Goal: Task Accomplishment & Management: Manage account settings

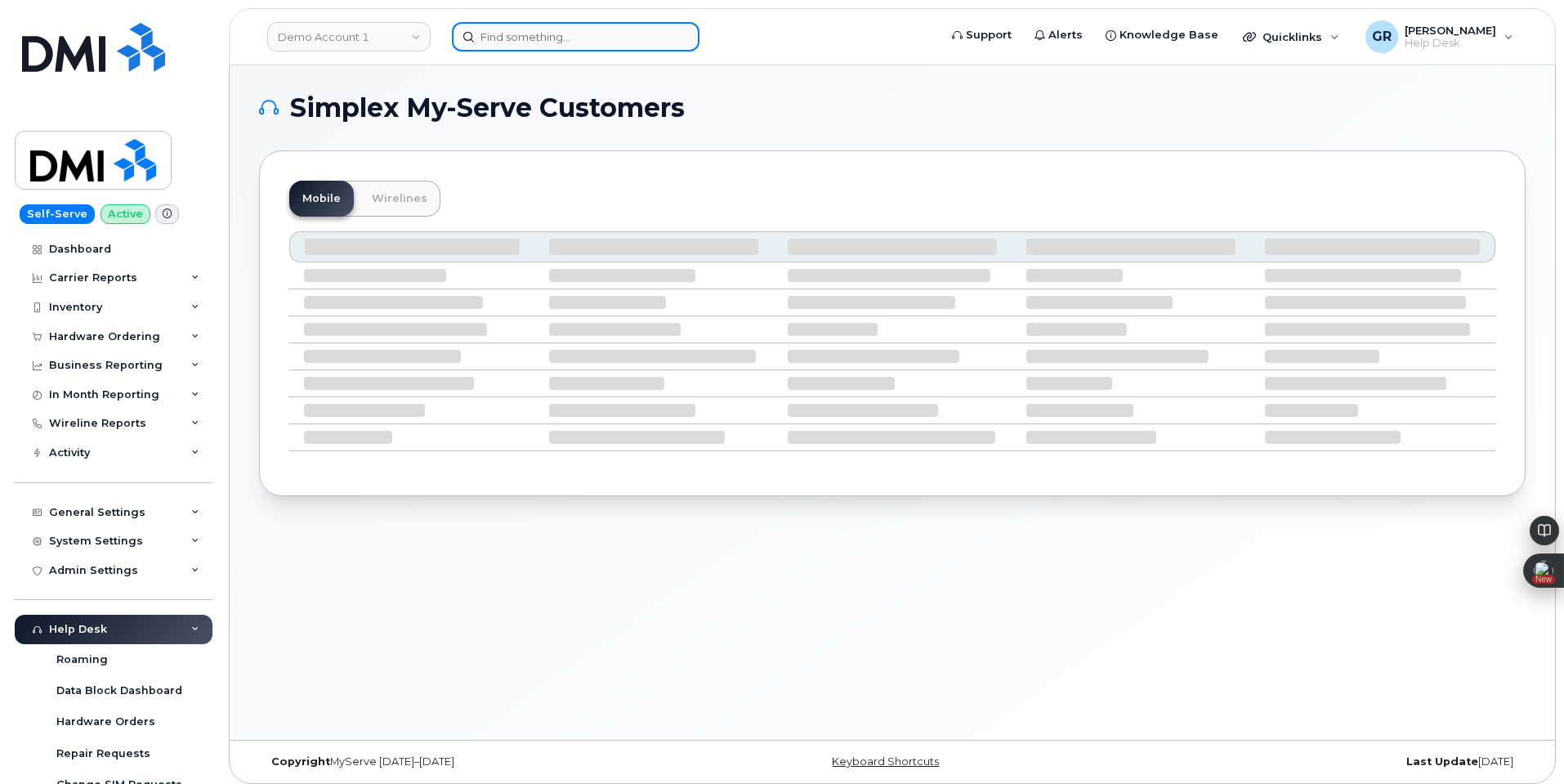
click at [523, 27] on input at bounding box center [576, 36] width 248 height 29
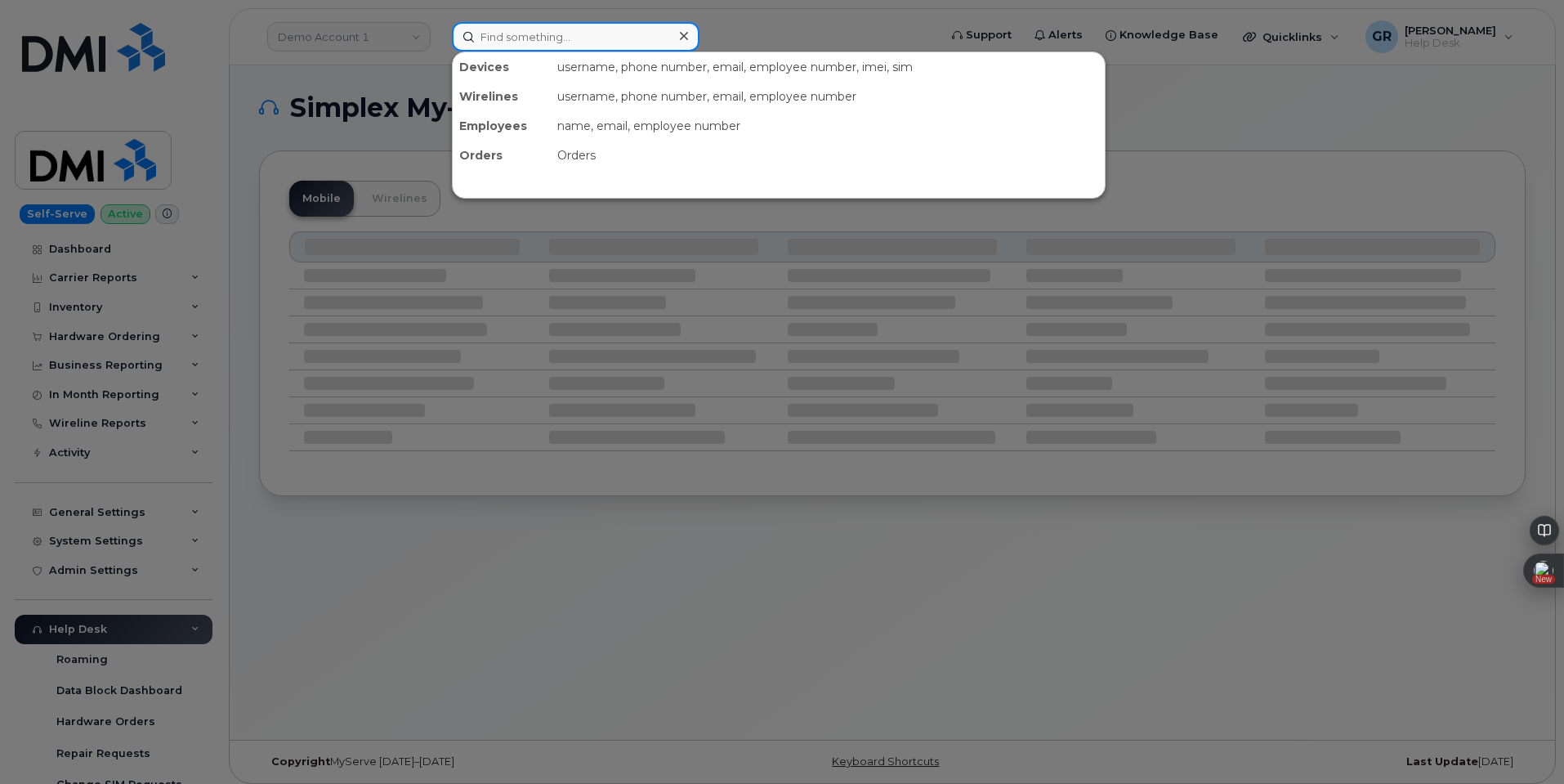
click at [551, 29] on input at bounding box center [576, 36] width 248 height 29
click at [400, 312] on div at bounding box center [782, 392] width 1564 height 784
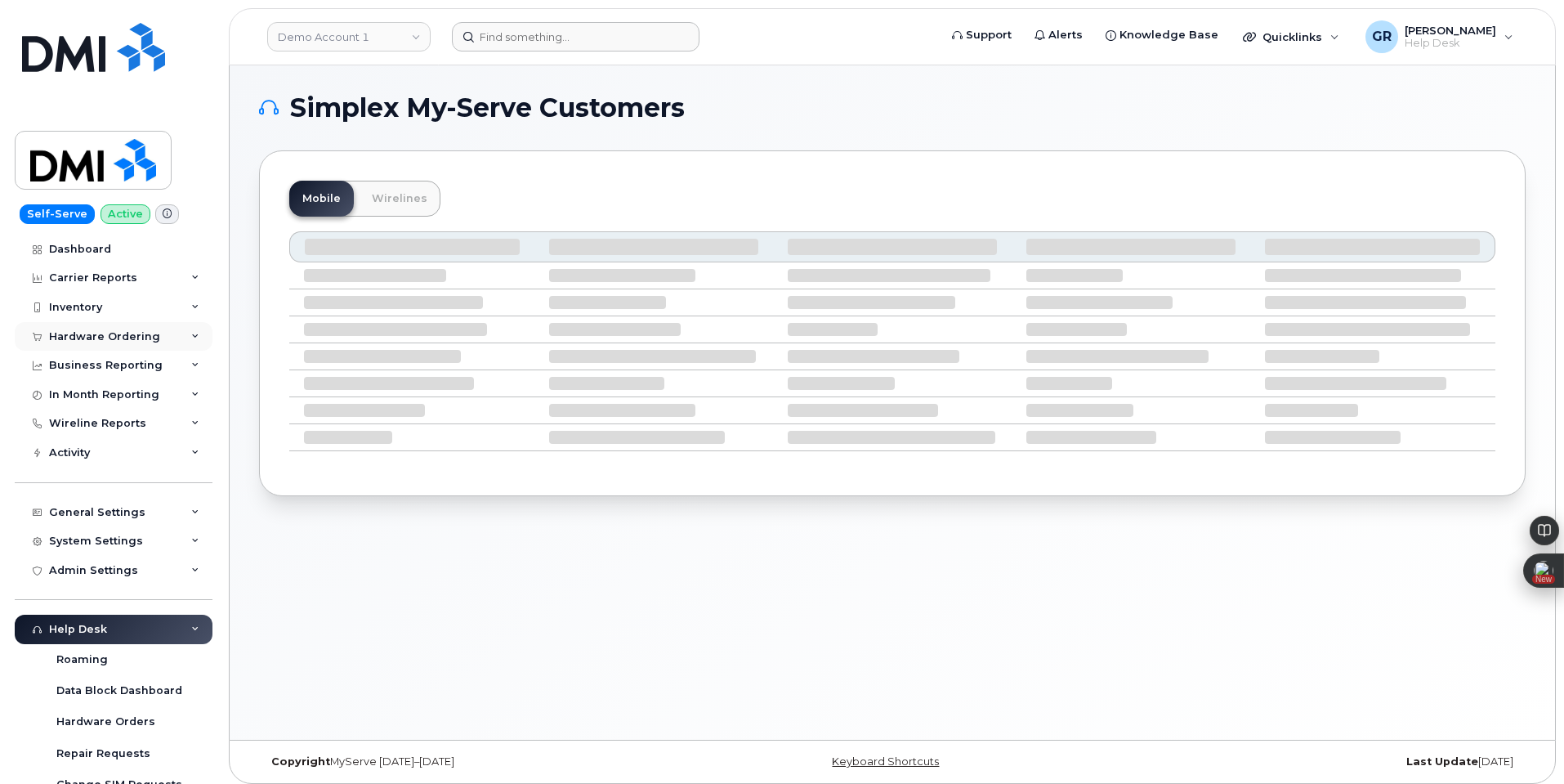
click at [126, 341] on div "Hardware Ordering" at bounding box center [104, 337] width 111 height 13
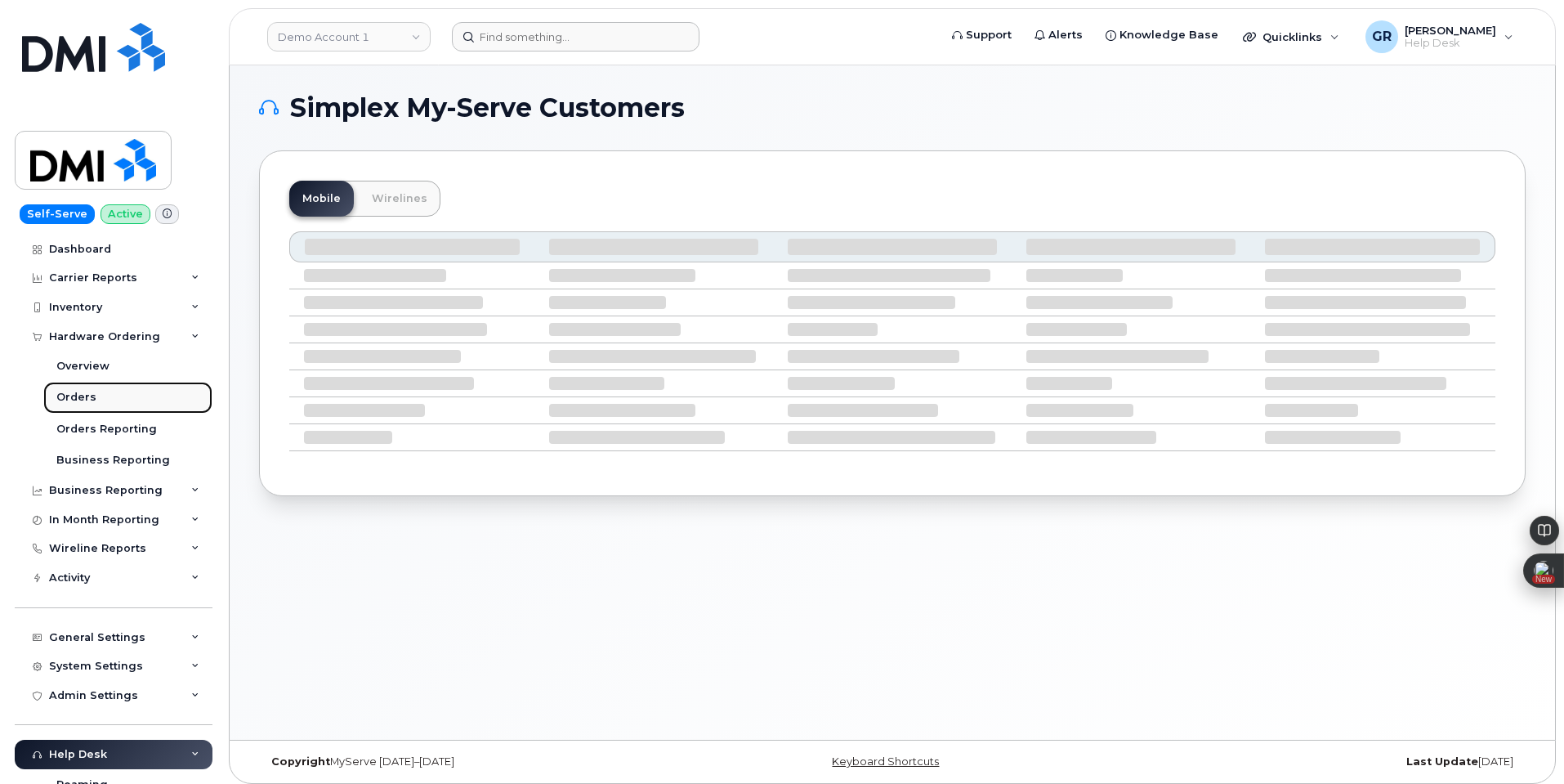
click at [126, 390] on link "Orders" at bounding box center [127, 397] width 169 height 31
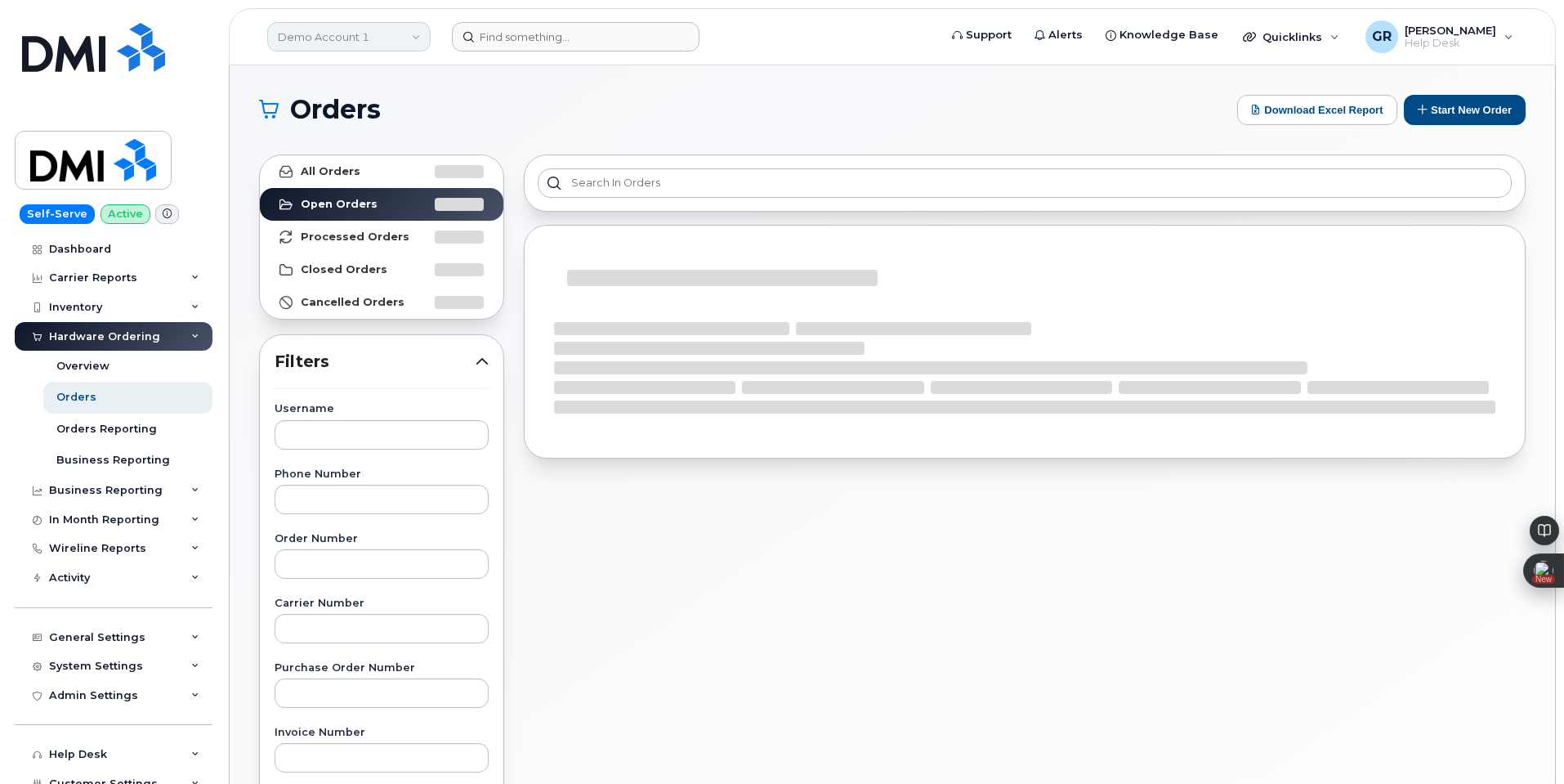
click at [387, 29] on link "Demo Account 1" at bounding box center [349, 36] width 163 height 29
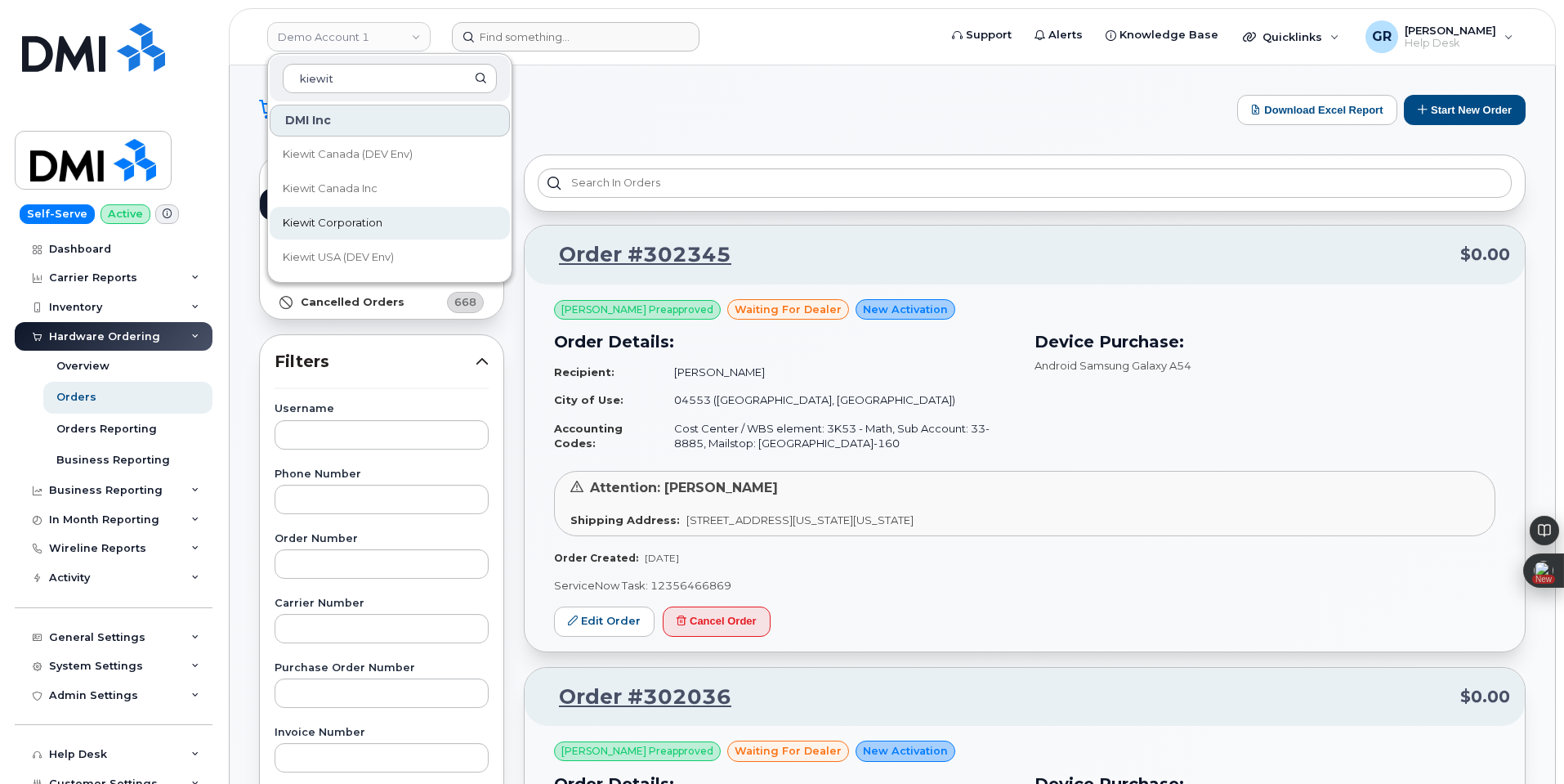
type input "kiewit"
click at [392, 227] on link "Kiewit Corporation" at bounding box center [389, 223] width 240 height 33
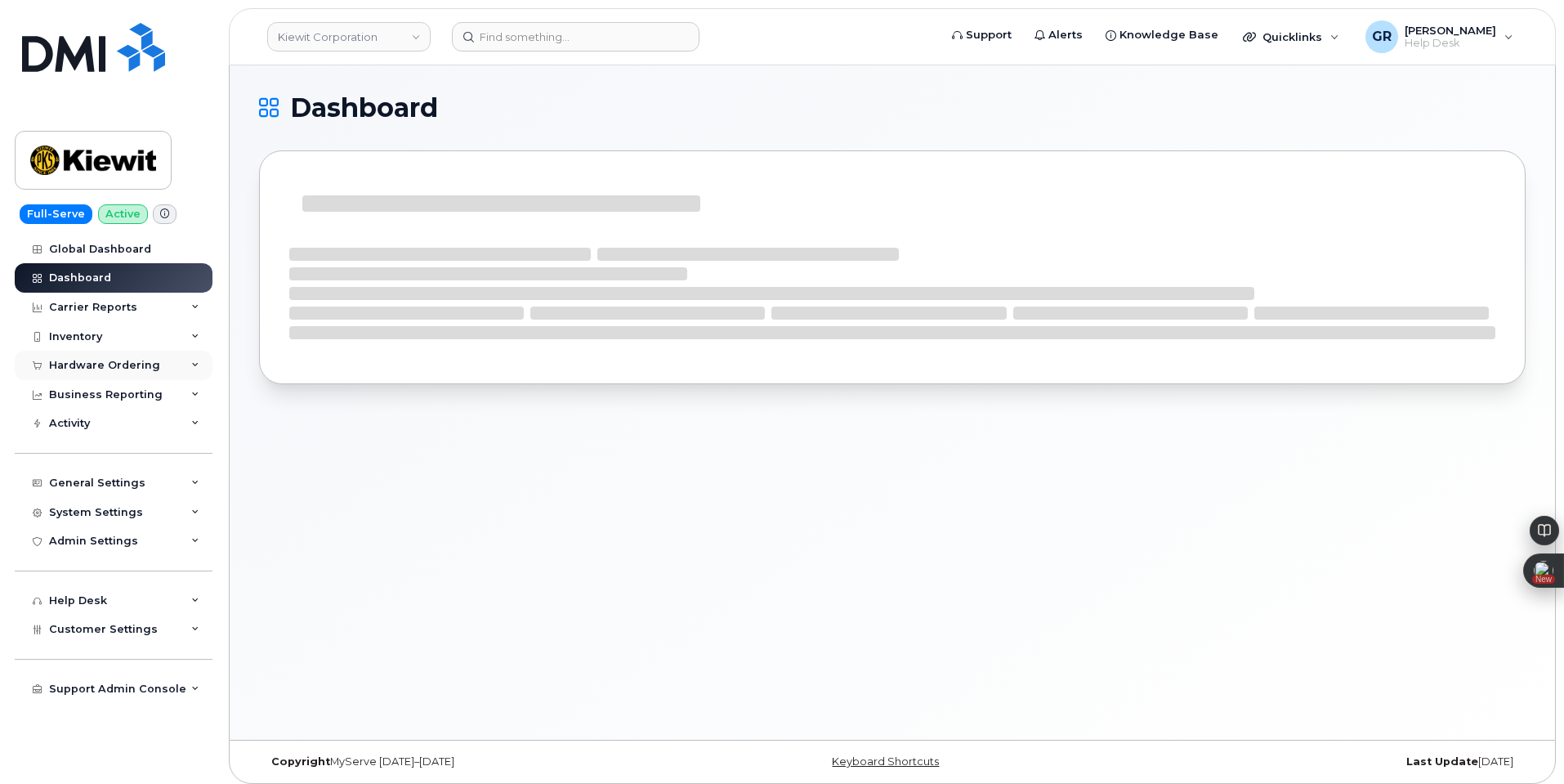
click at [149, 361] on div "Hardware Ordering" at bounding box center [104, 365] width 111 height 13
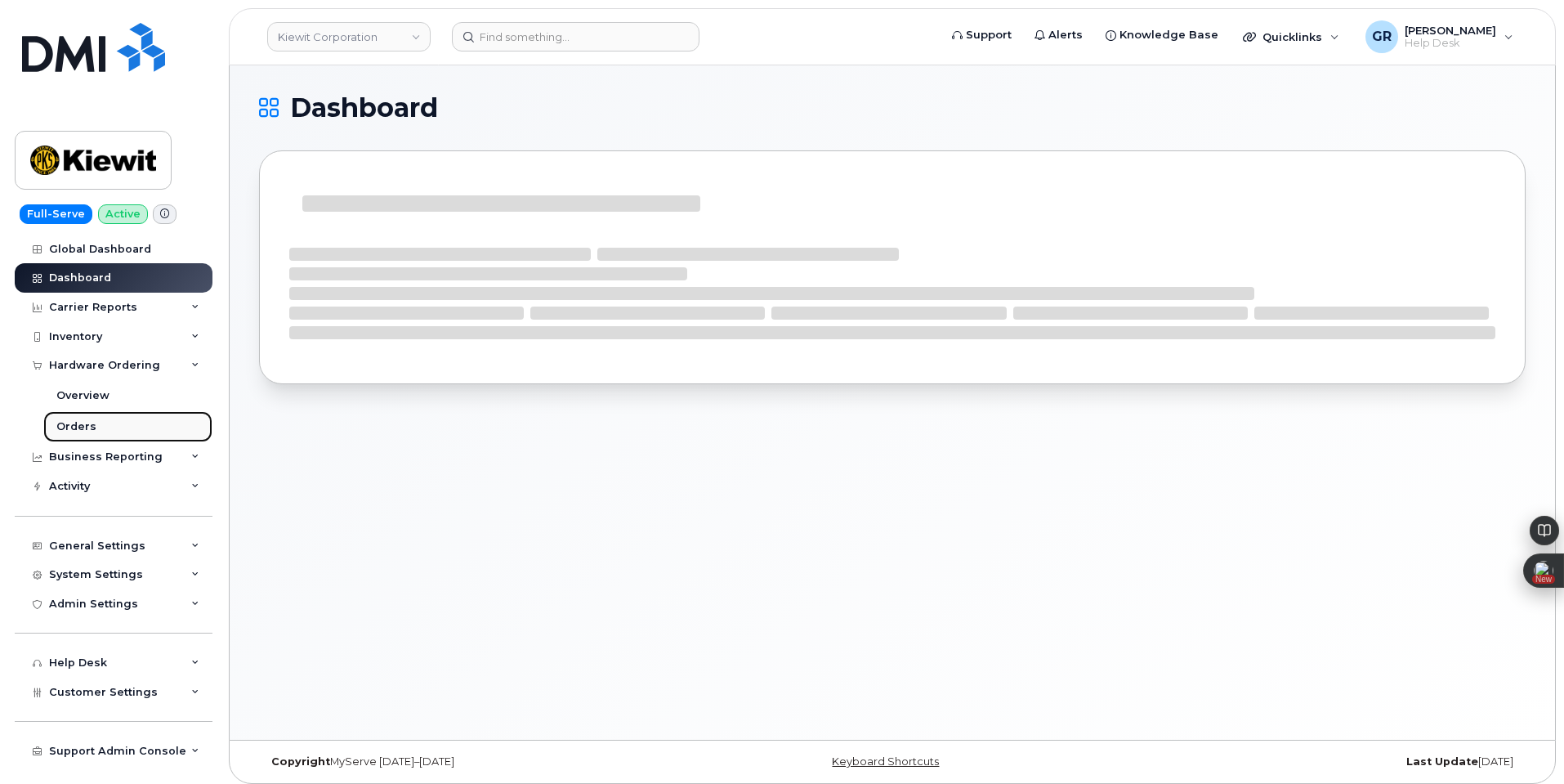
click at [112, 418] on link "Orders" at bounding box center [127, 426] width 169 height 31
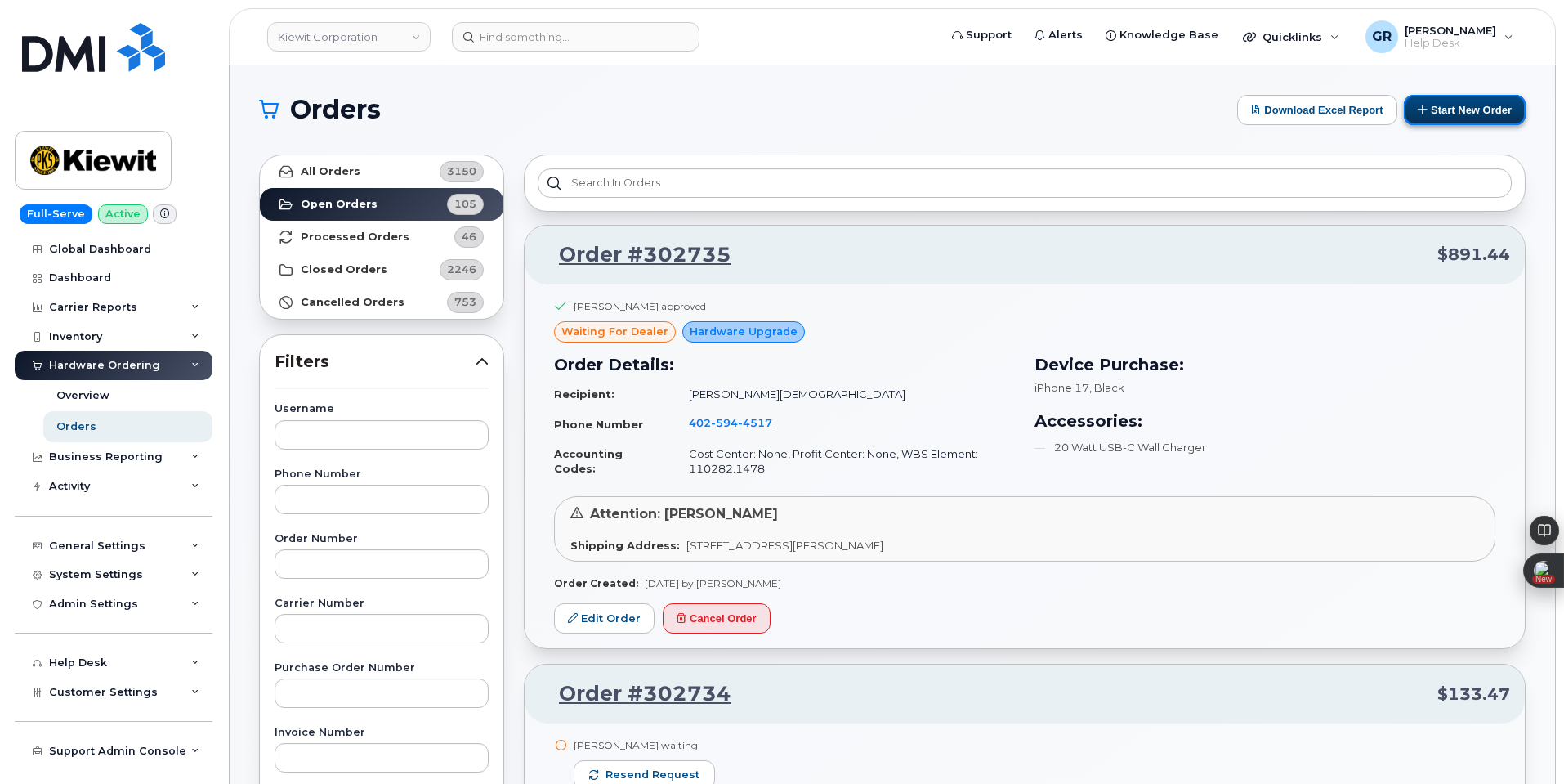
click at [1448, 106] on button "Start New Order" at bounding box center [1465, 110] width 122 height 30
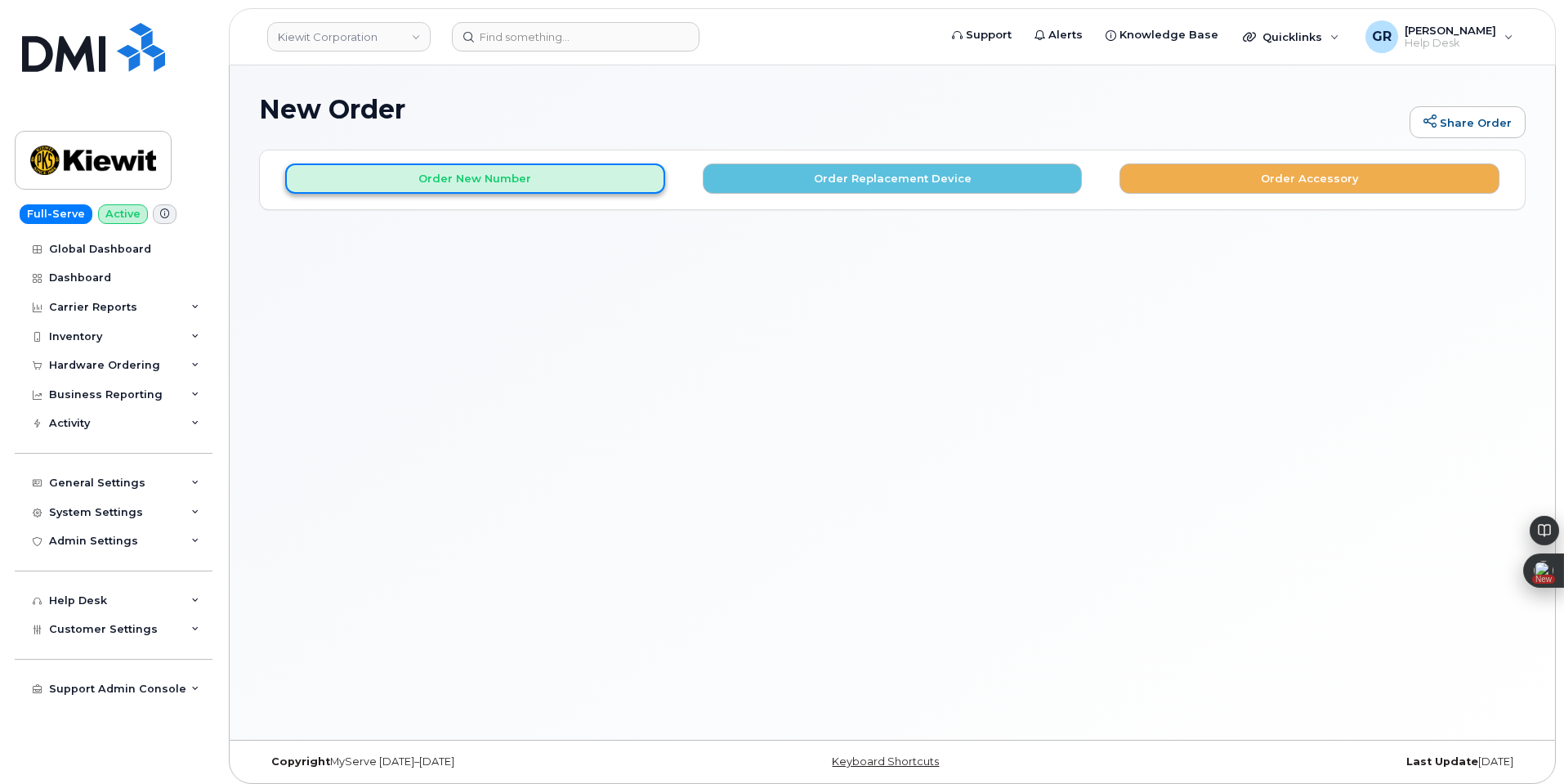
click at [558, 186] on button "Order New Number" at bounding box center [475, 179] width 380 height 30
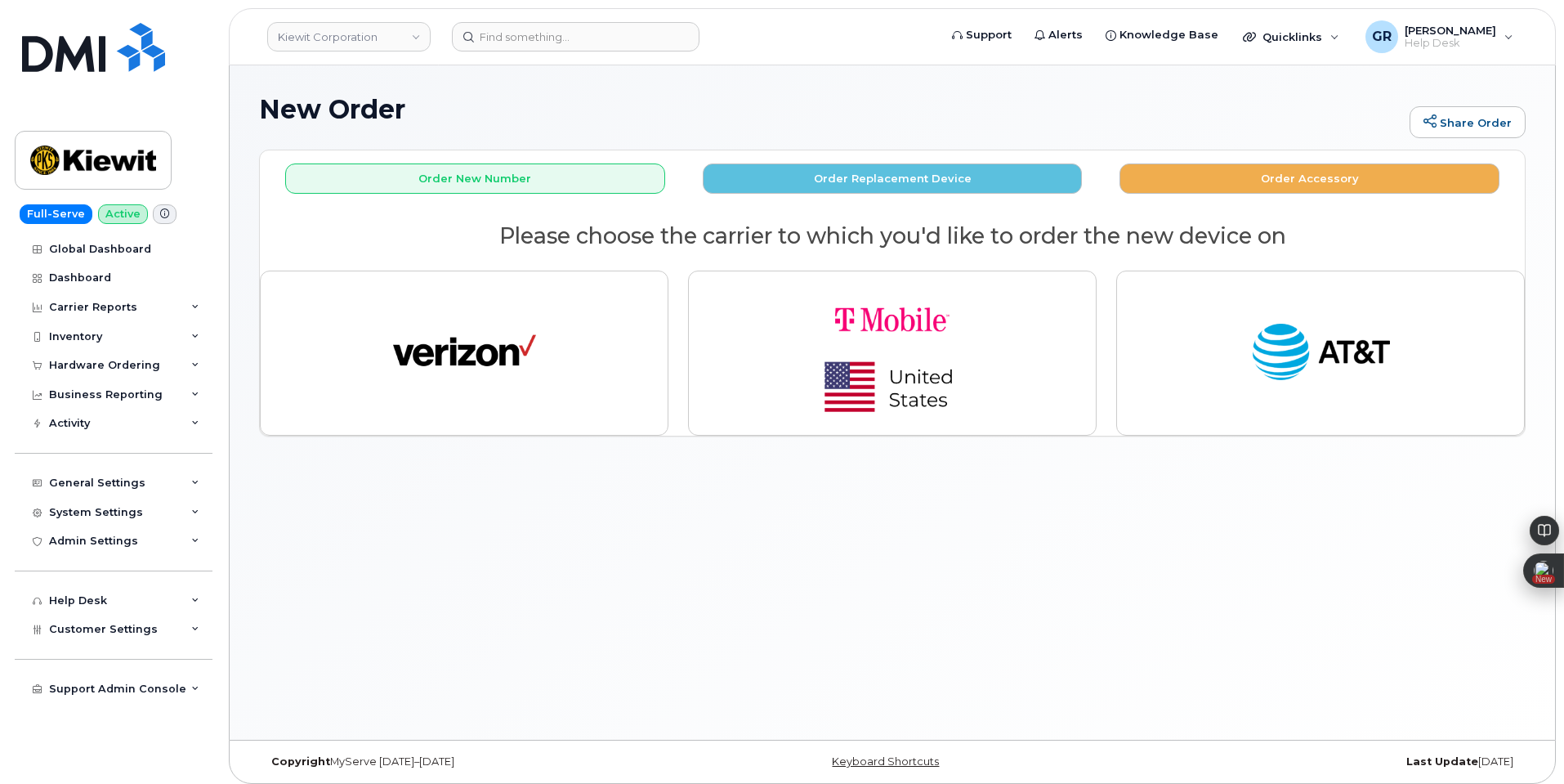
click at [507, 543] on div "New Order Share Order × Share This Order If you want to allow others to create …" at bounding box center [893, 403] width 1326 height 675
drag, startPoint x: 265, startPoint y: 106, endPoint x: 412, endPoint y: 109, distance: 147.0
click at [412, 109] on h1 "New Order" at bounding box center [830, 109] width 1143 height 29
click at [411, 109] on h1 "New Order" at bounding box center [830, 109] width 1143 height 29
click at [311, 107] on h1 "New Order" at bounding box center [830, 109] width 1143 height 29
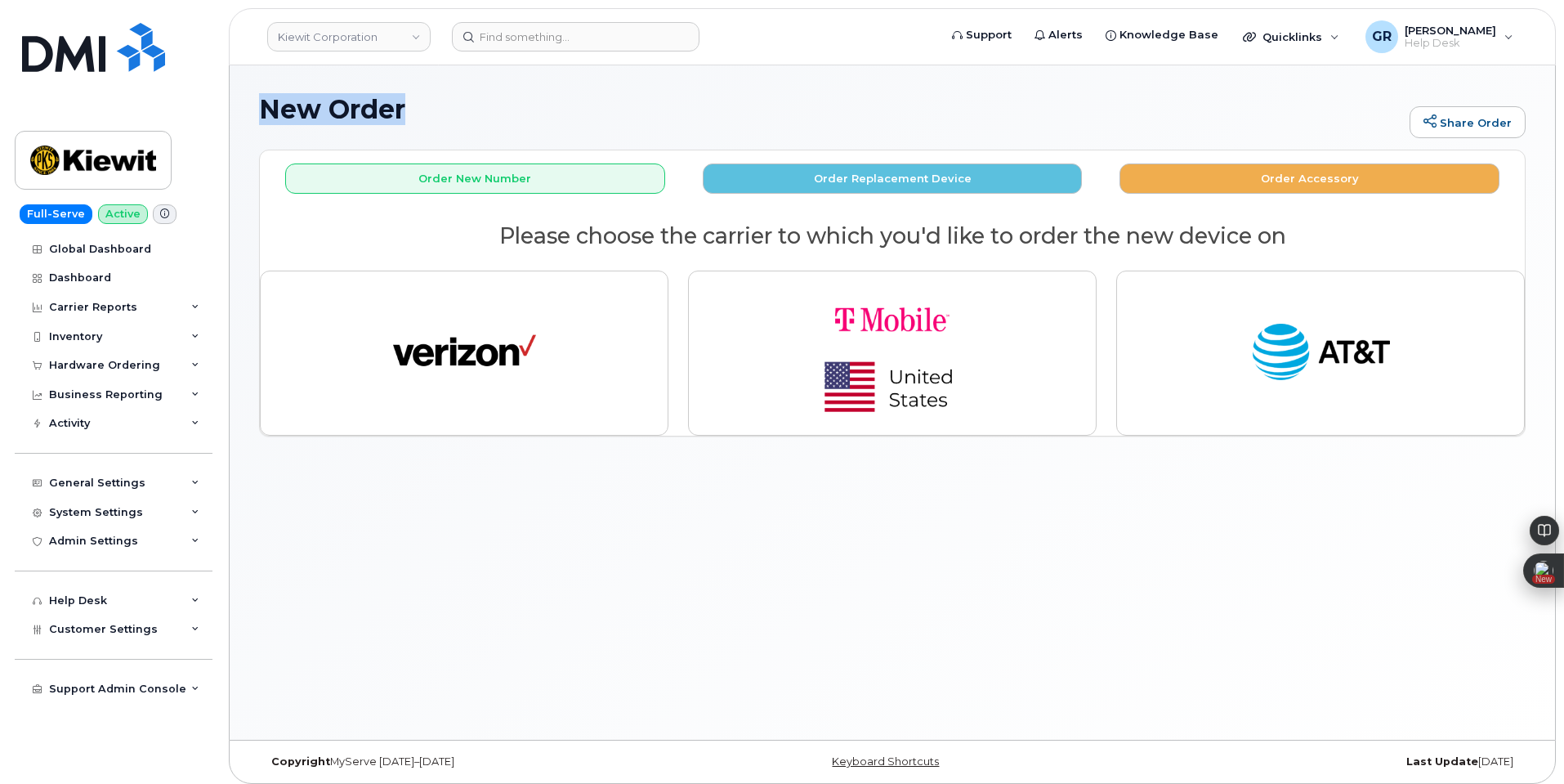
drag, startPoint x: 263, startPoint y: 111, endPoint x: 403, endPoint y: 107, distance: 140.1
click at [403, 107] on h1 "New Order" at bounding box center [830, 109] width 1143 height 29
click at [338, 110] on h1 "New Order" at bounding box center [830, 109] width 1143 height 29
click at [273, 109] on h1 "New Order" at bounding box center [830, 109] width 1143 height 29
drag, startPoint x: 260, startPoint y: 109, endPoint x: 414, endPoint y: 115, distance: 154.1
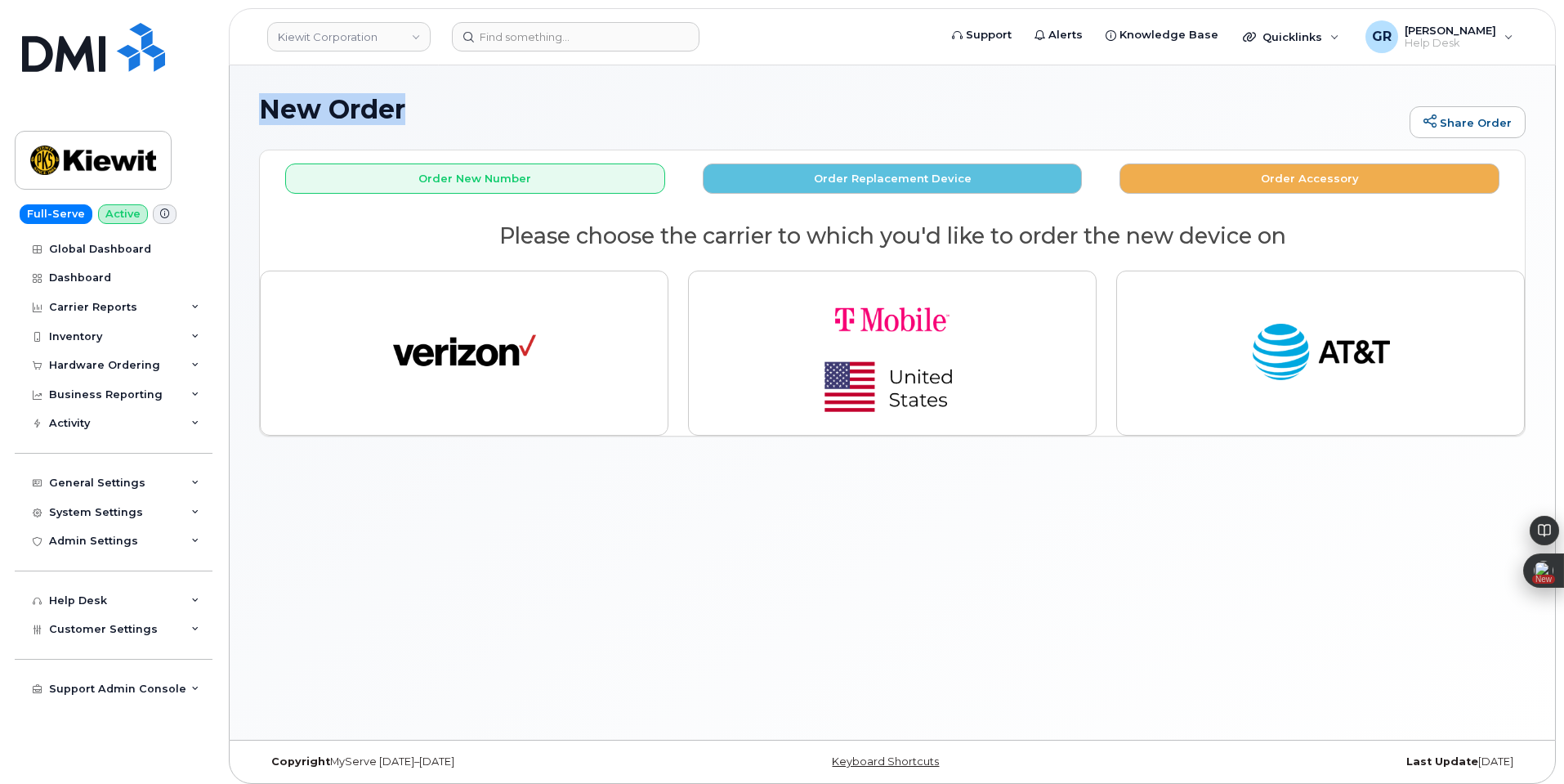
click at [414, 115] on h1 "New Order" at bounding box center [830, 109] width 1143 height 29
click at [318, 115] on h1 "New Order" at bounding box center [830, 109] width 1143 height 29
drag, startPoint x: 263, startPoint y: 109, endPoint x: 422, endPoint y: 107, distance: 159.0
click at [422, 107] on h1 "New Order" at bounding box center [830, 109] width 1143 height 29
click at [372, 104] on h1 "New Order" at bounding box center [830, 109] width 1143 height 29
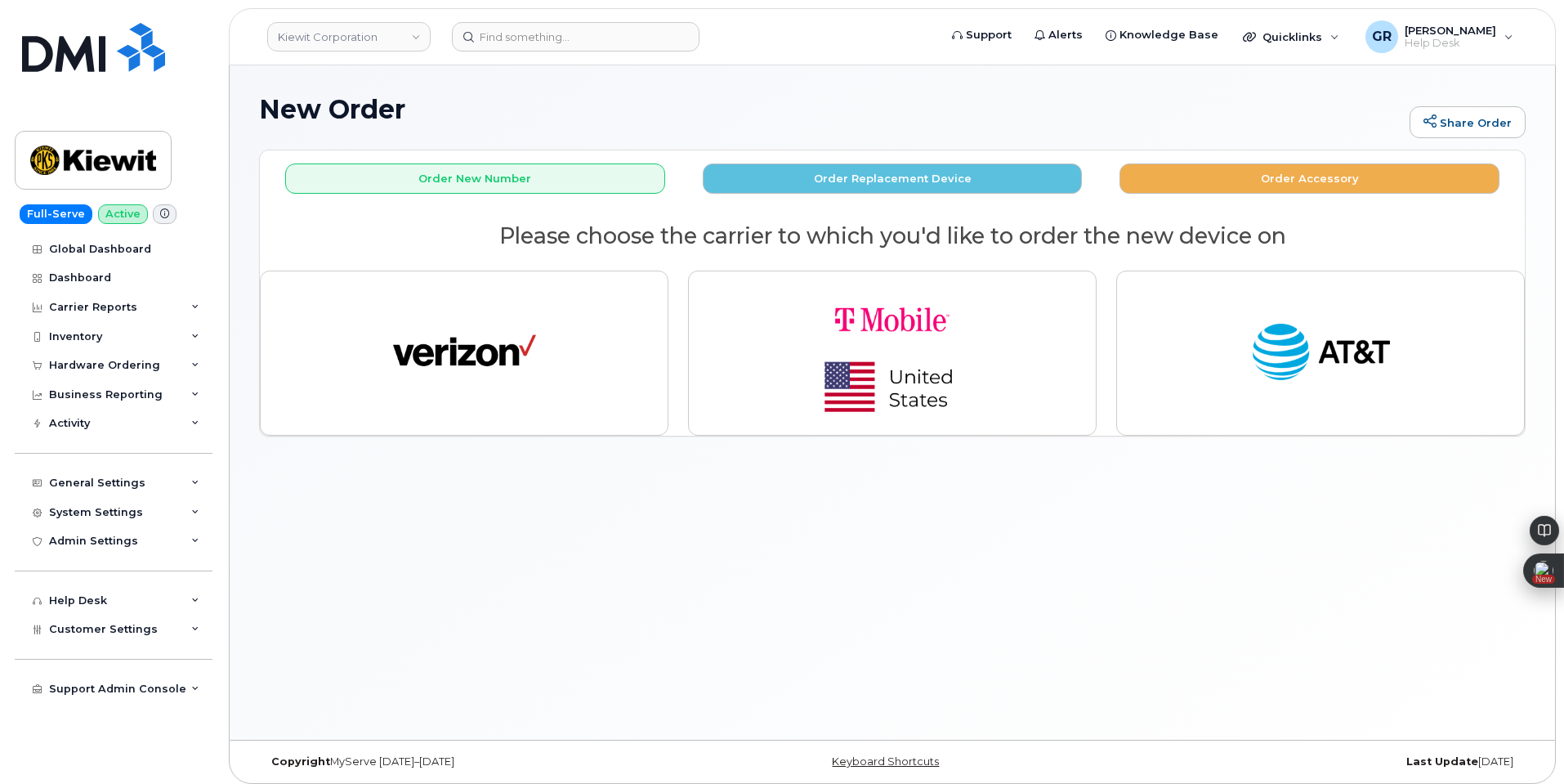
click at [582, 530] on div "New Order Share Order × Share This Order If you want to allow others to create …" at bounding box center [893, 403] width 1326 height 675
click at [541, 511] on div "New Order Share Order × Share This Order If you want to allow others to create …" at bounding box center [893, 403] width 1326 height 675
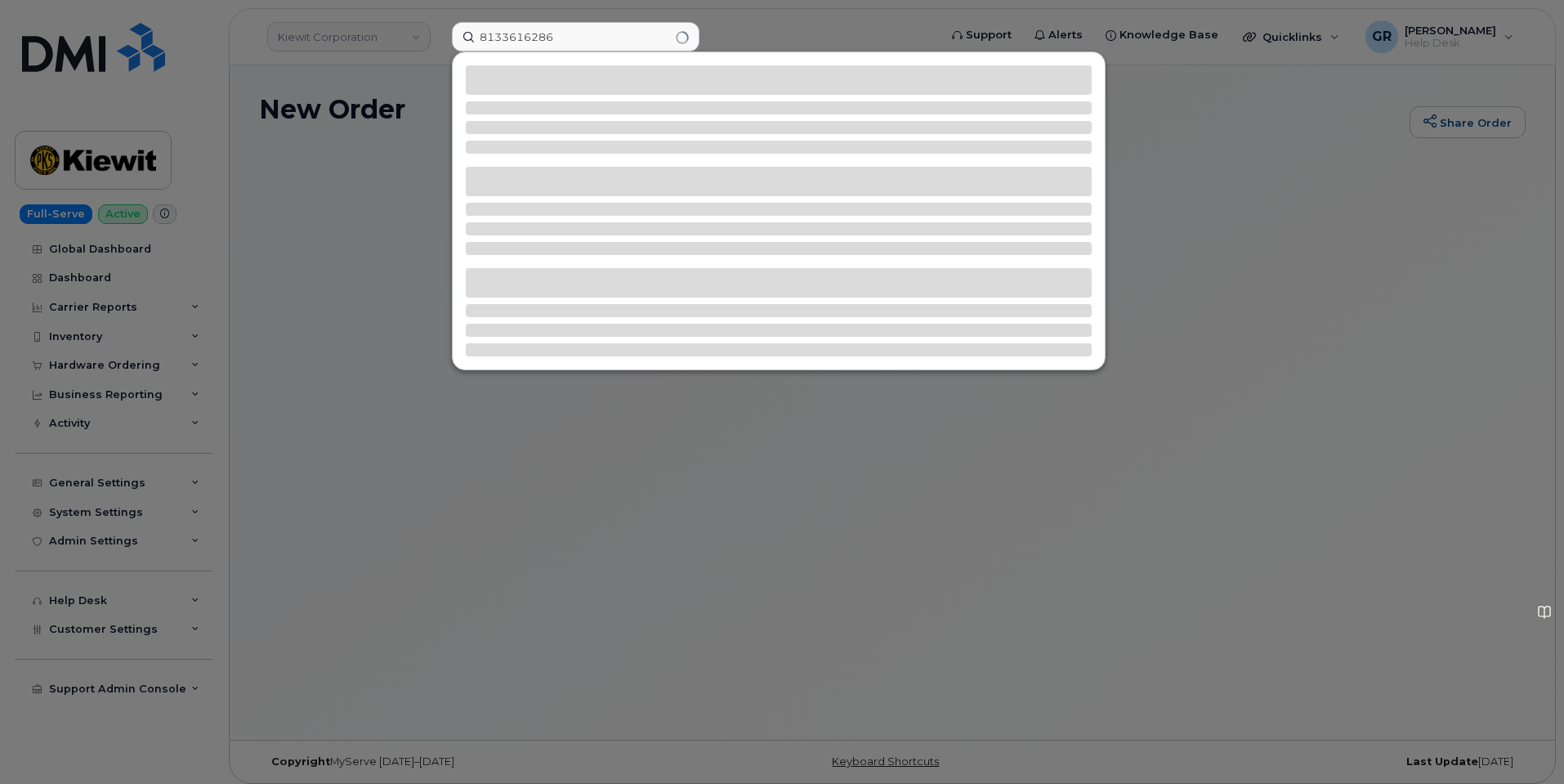
type input "8133616286"
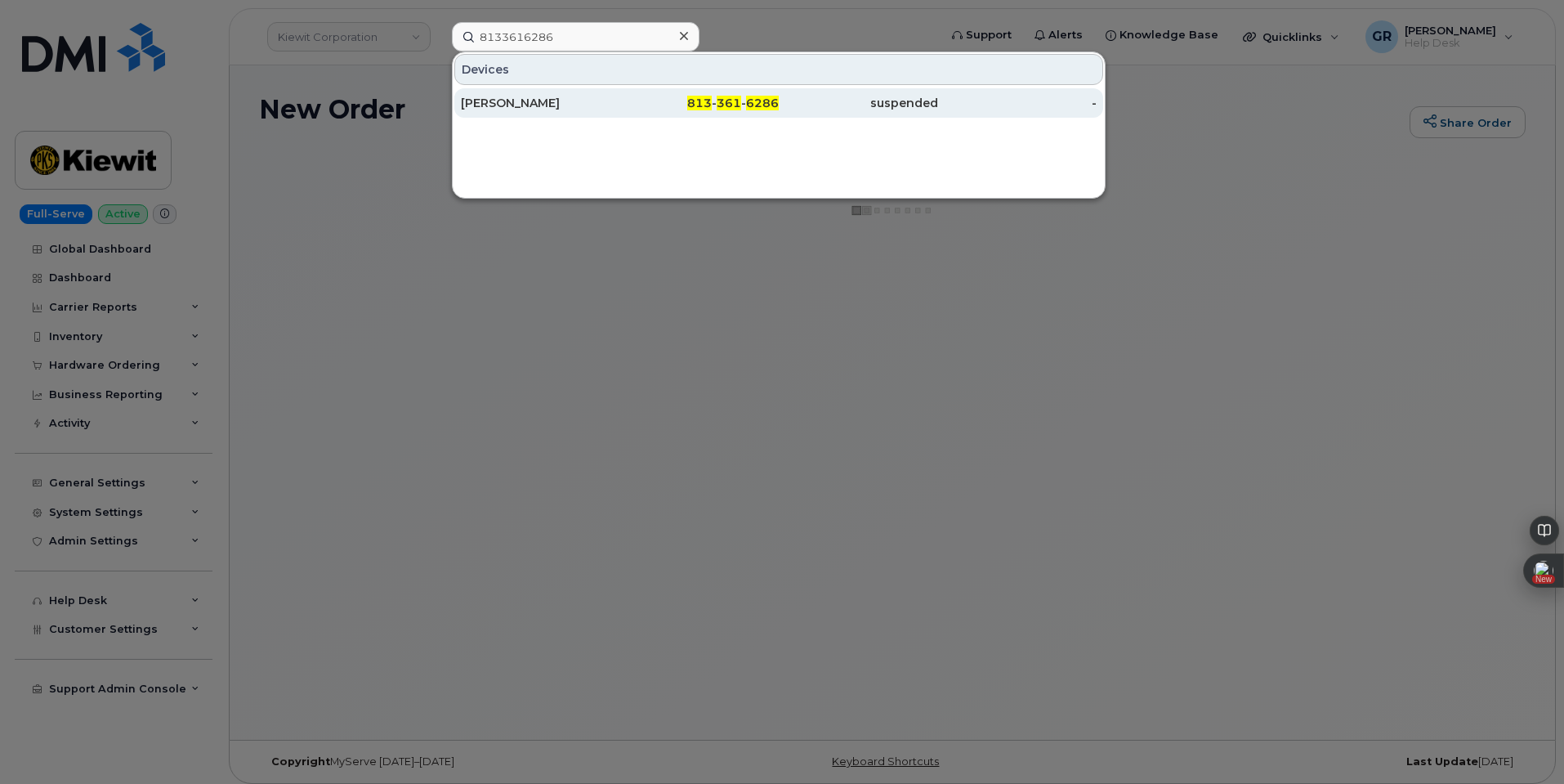
click at [718, 92] on div "813 - 361 - 6286" at bounding box center [700, 103] width 159 height 29
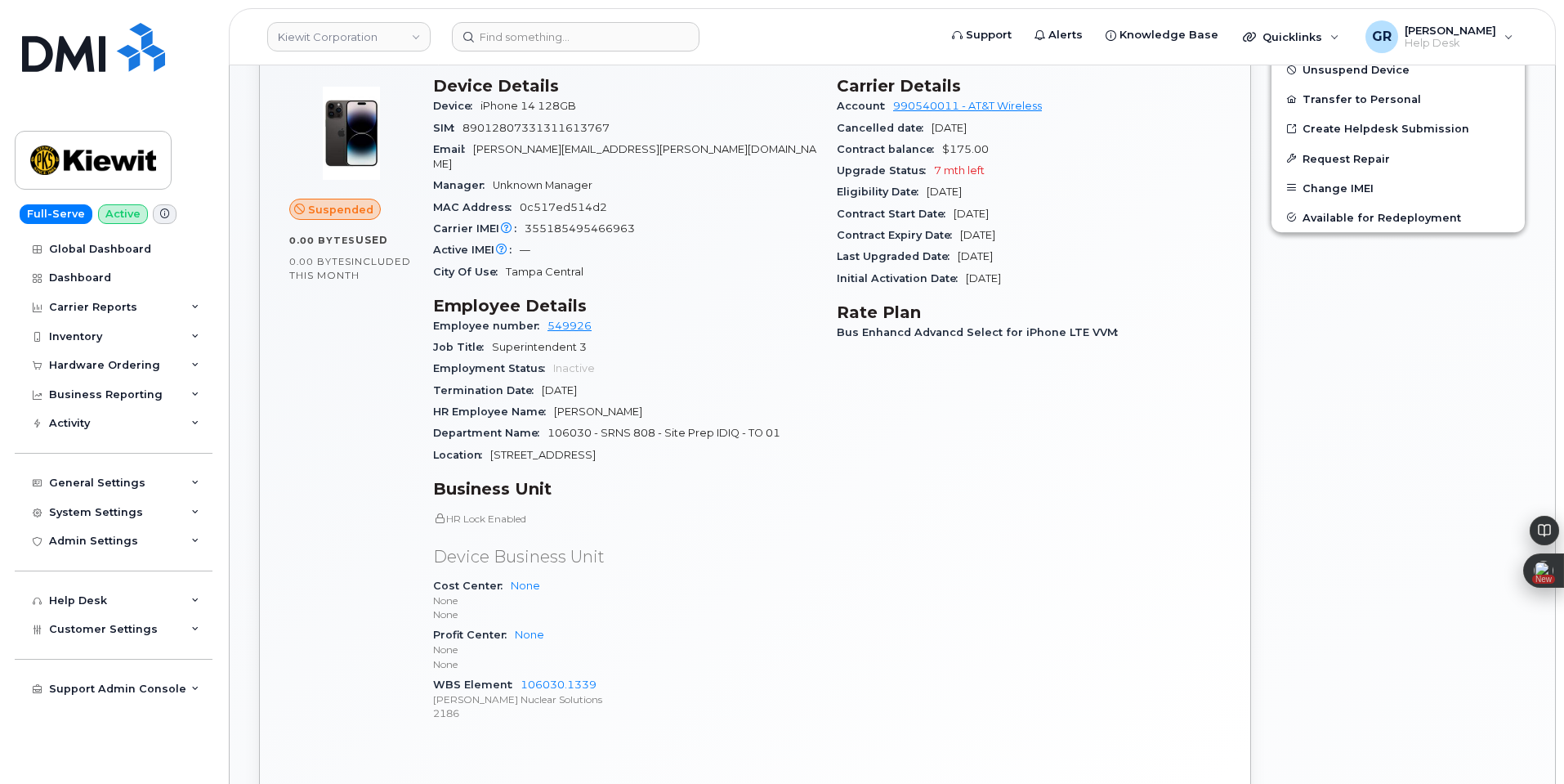
scroll to position [533, 0]
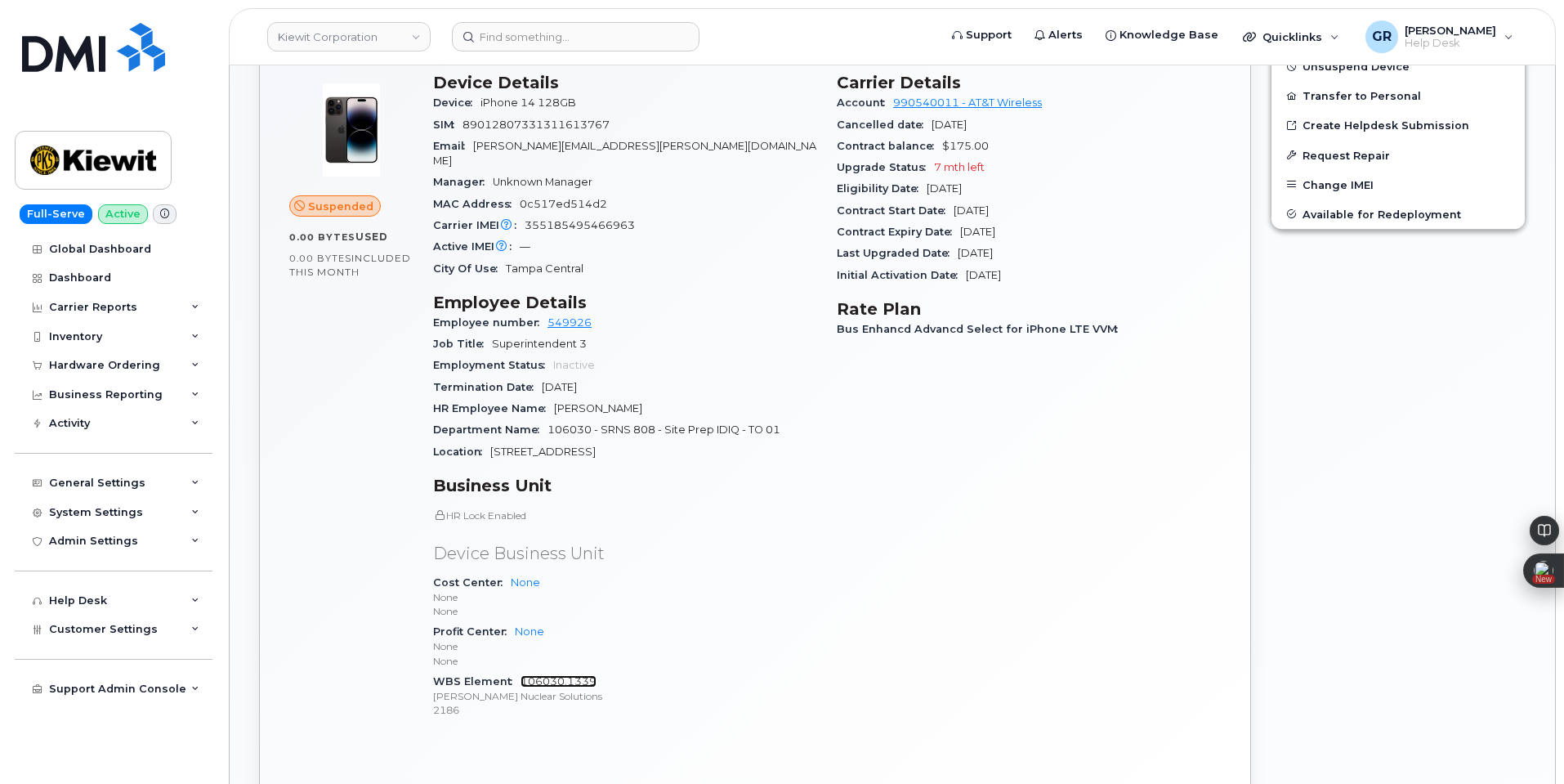
click at [587, 675] on link "106030.1339" at bounding box center [558, 681] width 76 height 13
drag, startPoint x: 607, startPoint y: 665, endPoint x: 515, endPoint y: 669, distance: 92.1
click at [515, 671] on div "WBS Element 106030.1339 Kiewit Nuclear Solutions 2186" at bounding box center [625, 696] width 384 height 50
copy link "106030.1339"
click at [136, 486] on div "General Settings" at bounding box center [97, 483] width 97 height 13
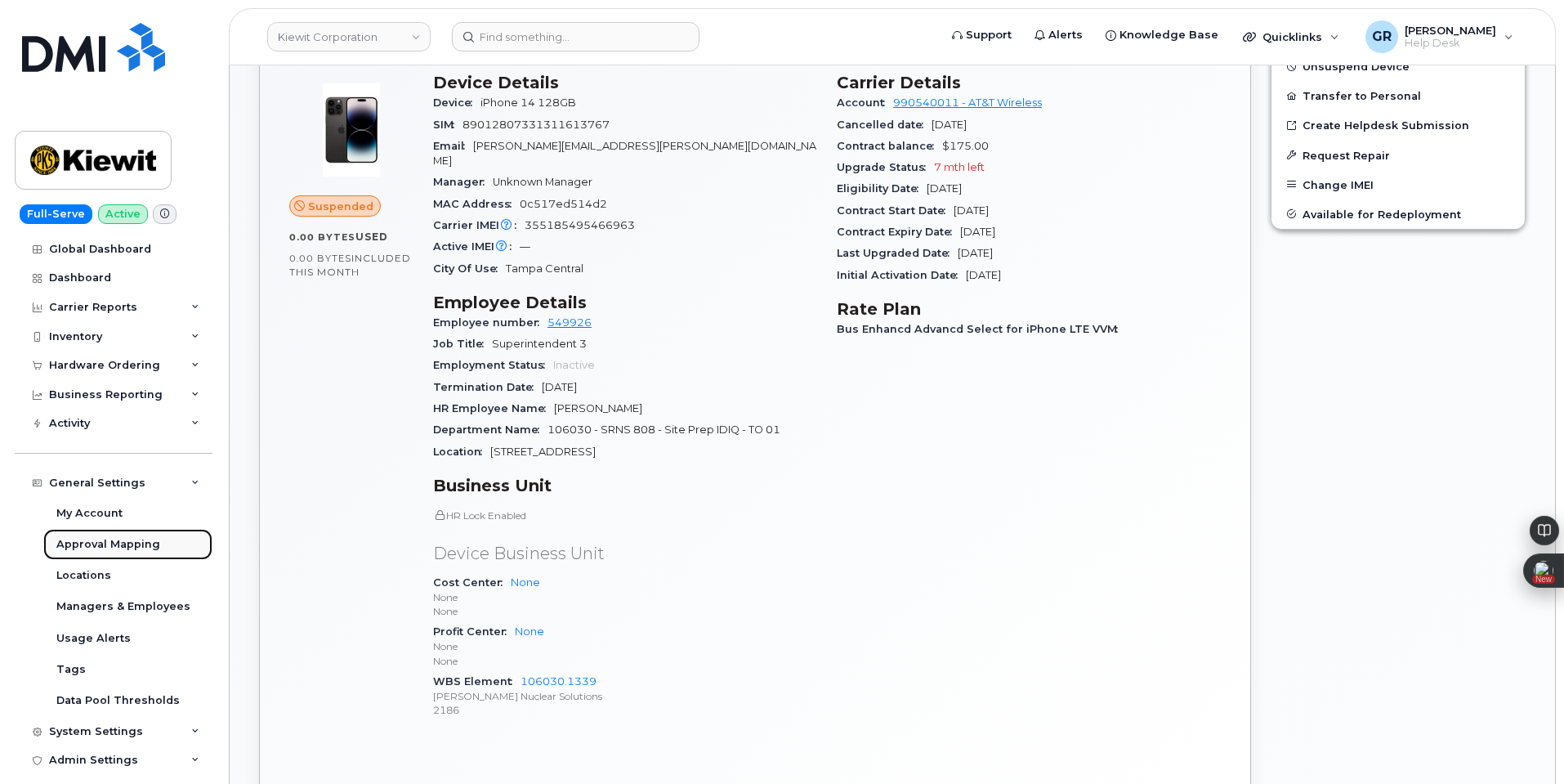
click at [135, 546] on div "Approval Mapping" at bounding box center [108, 544] width 104 height 14
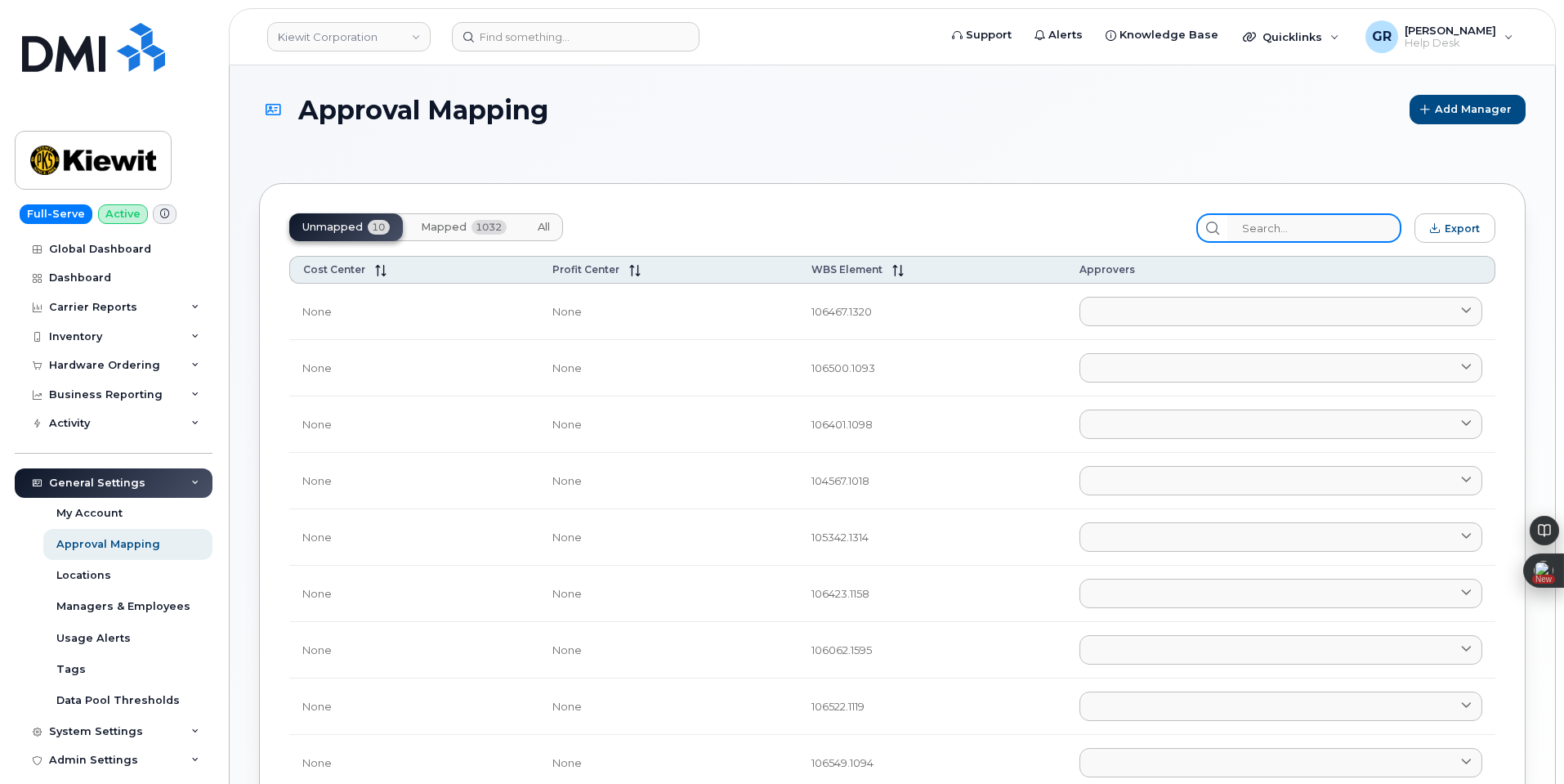
click at [1285, 229] on input "search" at bounding box center [1315, 227] width 174 height 29
click at [461, 234] on button "Mapped 1032" at bounding box center [463, 227] width 112 height 28
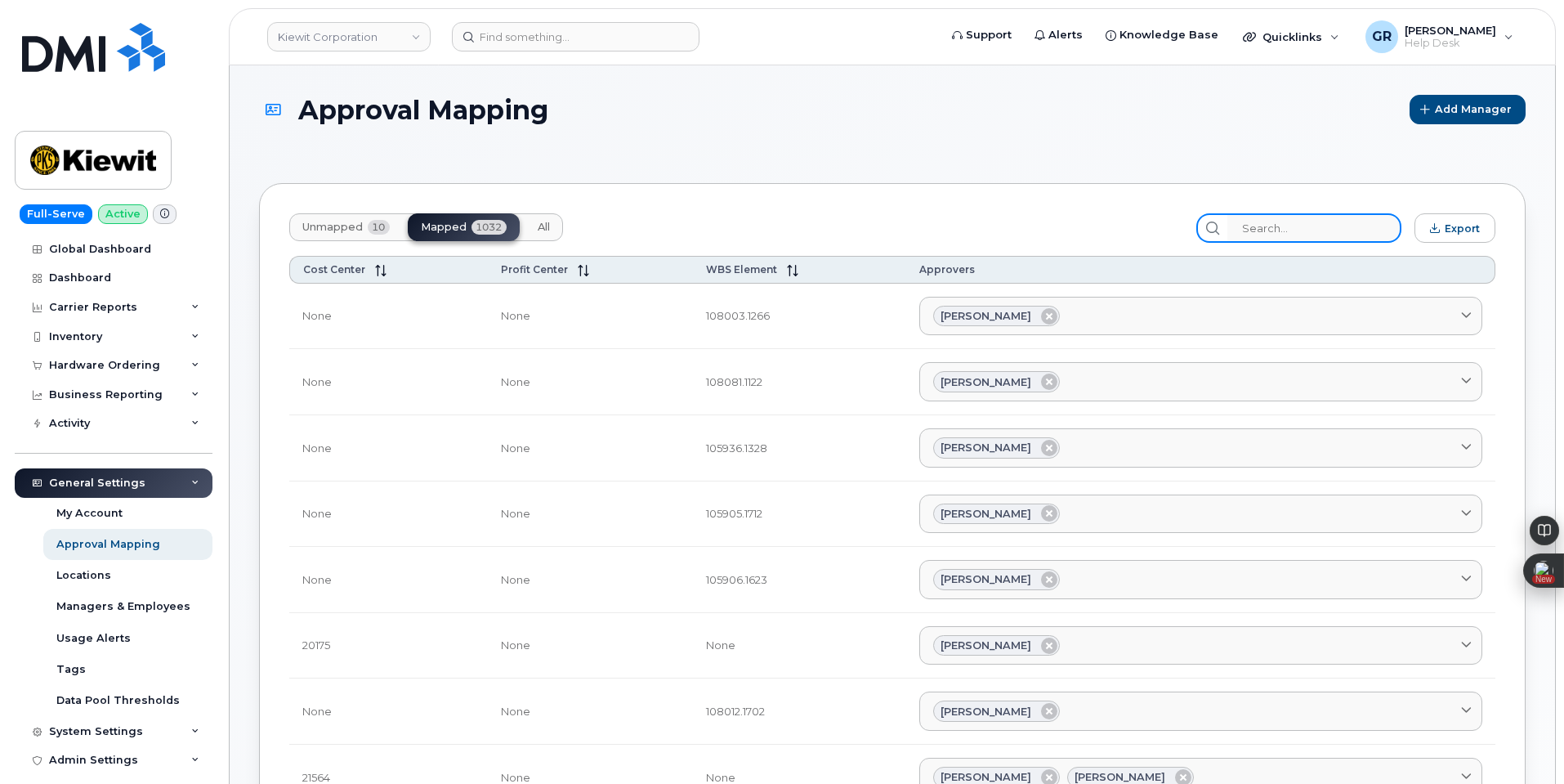
click at [1336, 227] on input "search" at bounding box center [1315, 227] width 174 height 29
paste input "106030.1339"
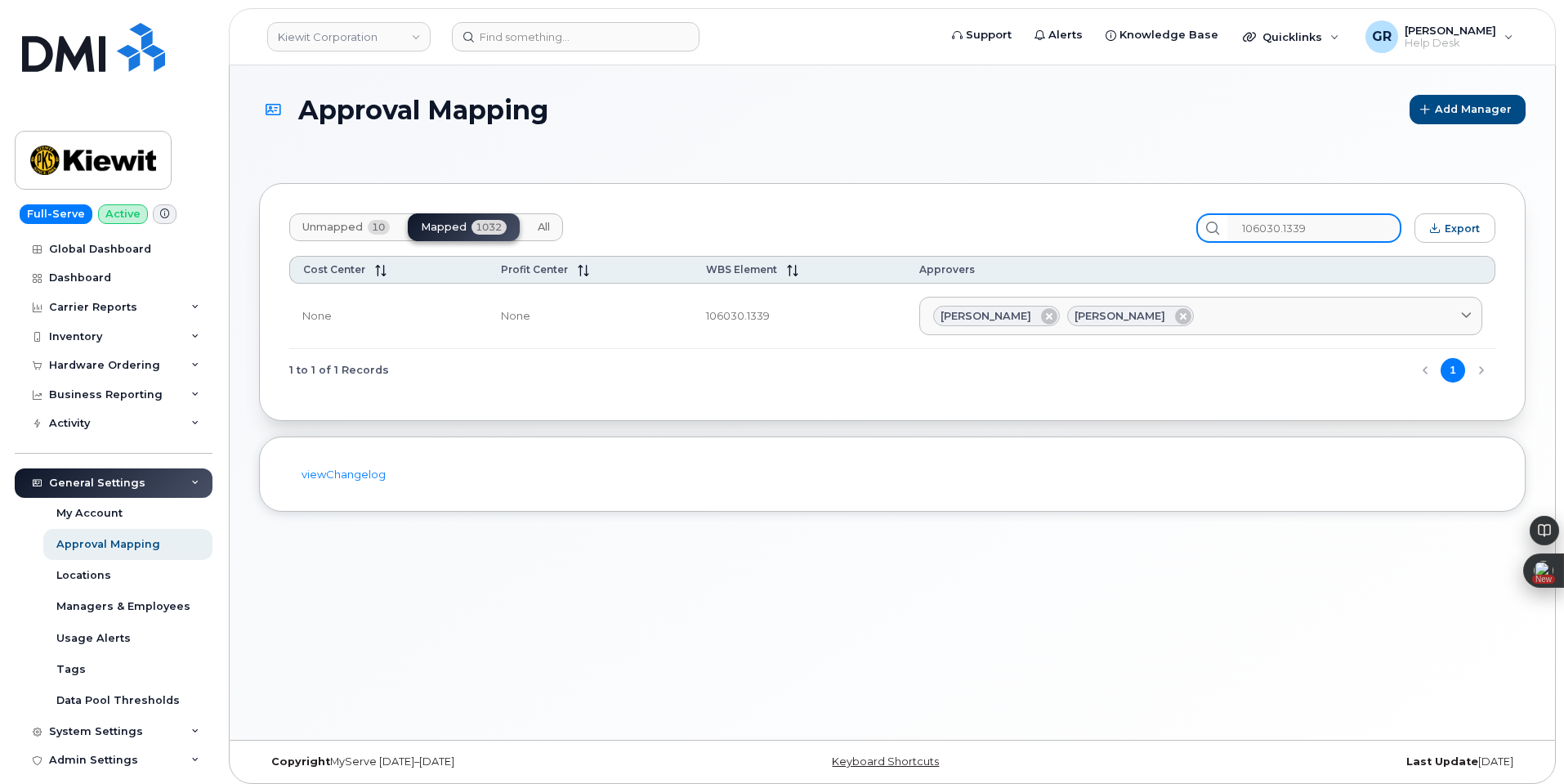
type input "106030.1339"
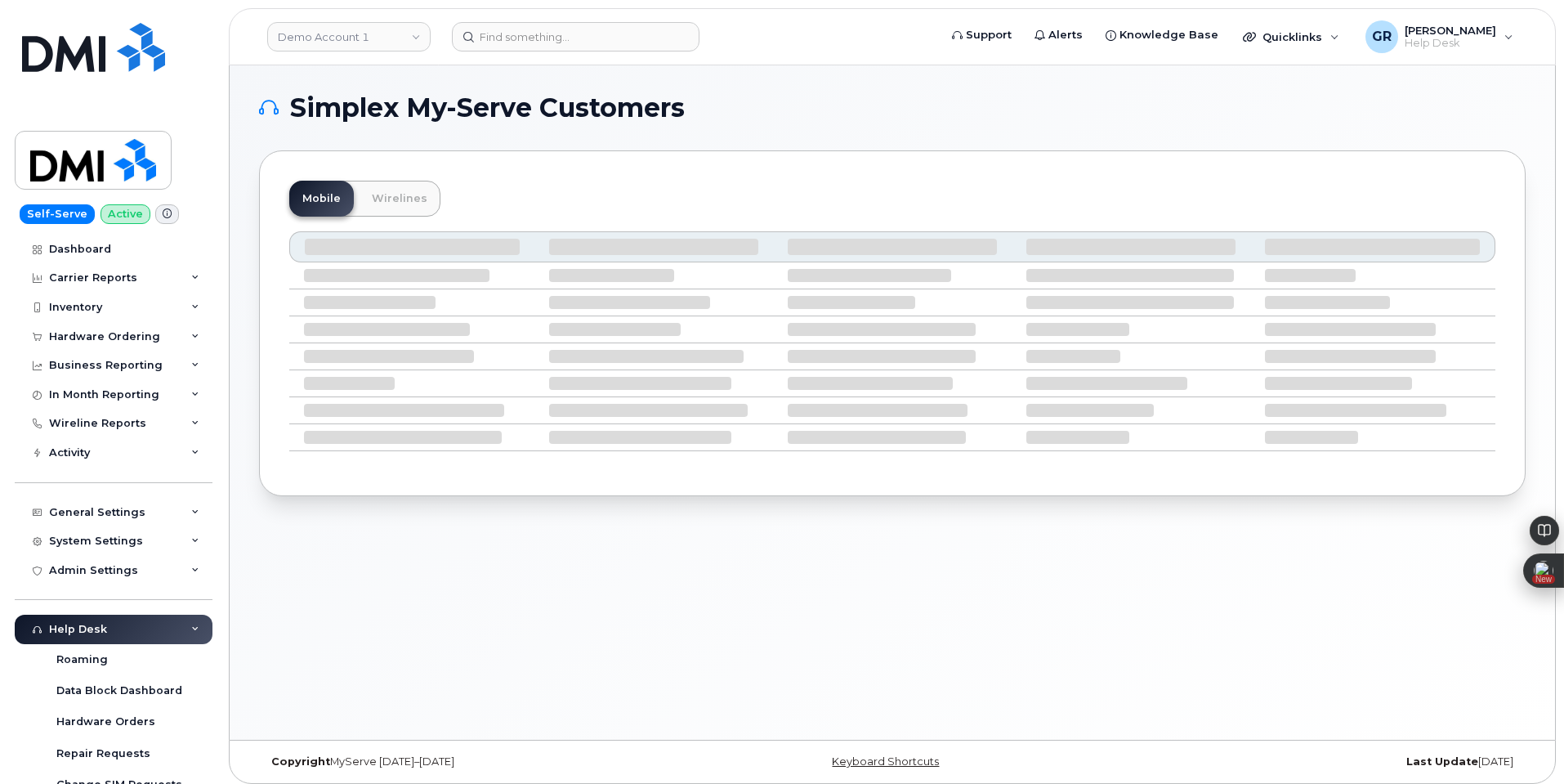
click at [547, 15] on header "Demo Account 1 Support Alerts Knowledge Base Quicklinks Suspend / Cancel Device…" at bounding box center [893, 37] width 1327 height 57
click at [550, 27] on input at bounding box center [576, 36] width 248 height 29
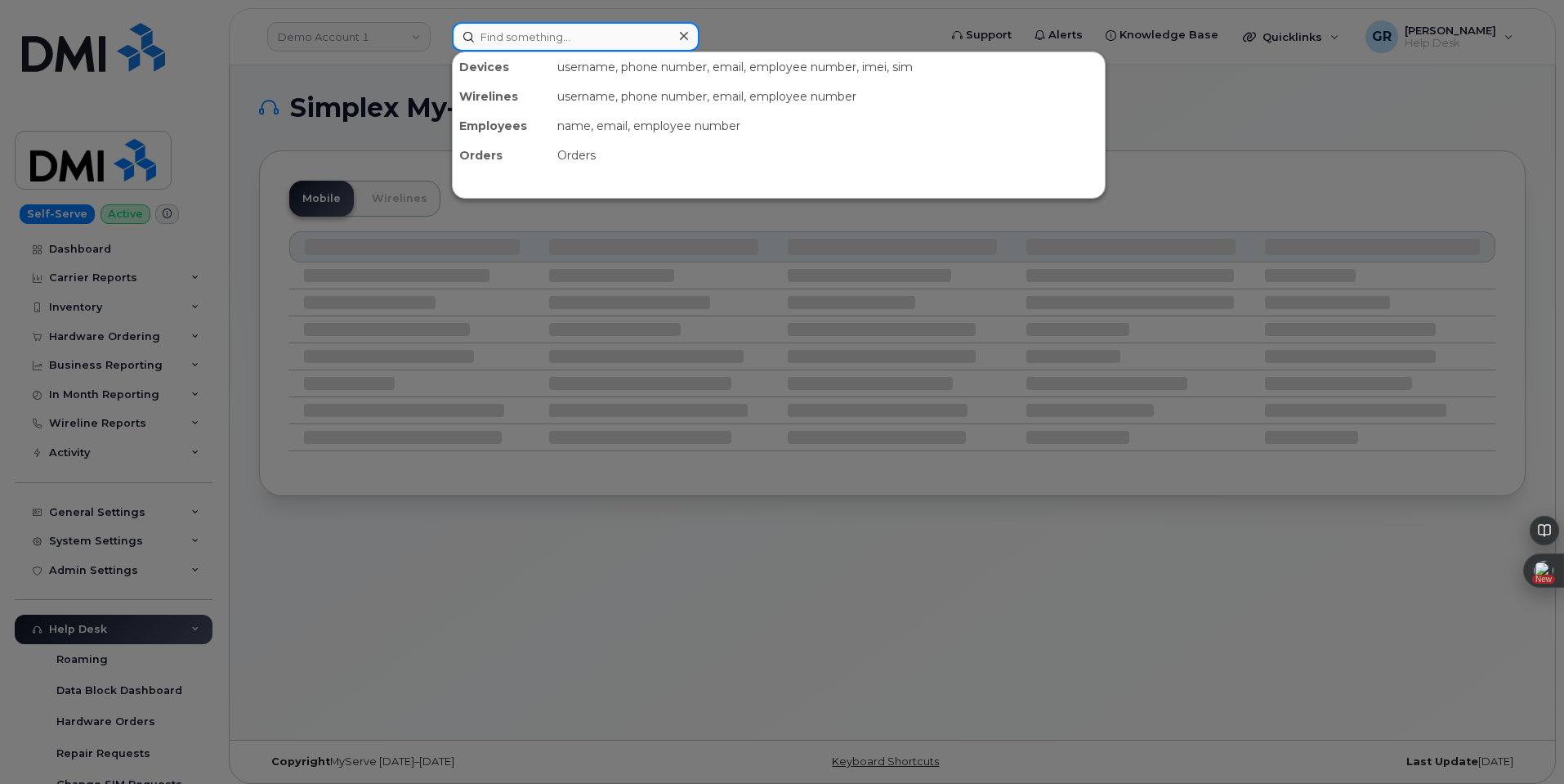
paste input "864 748-9312"
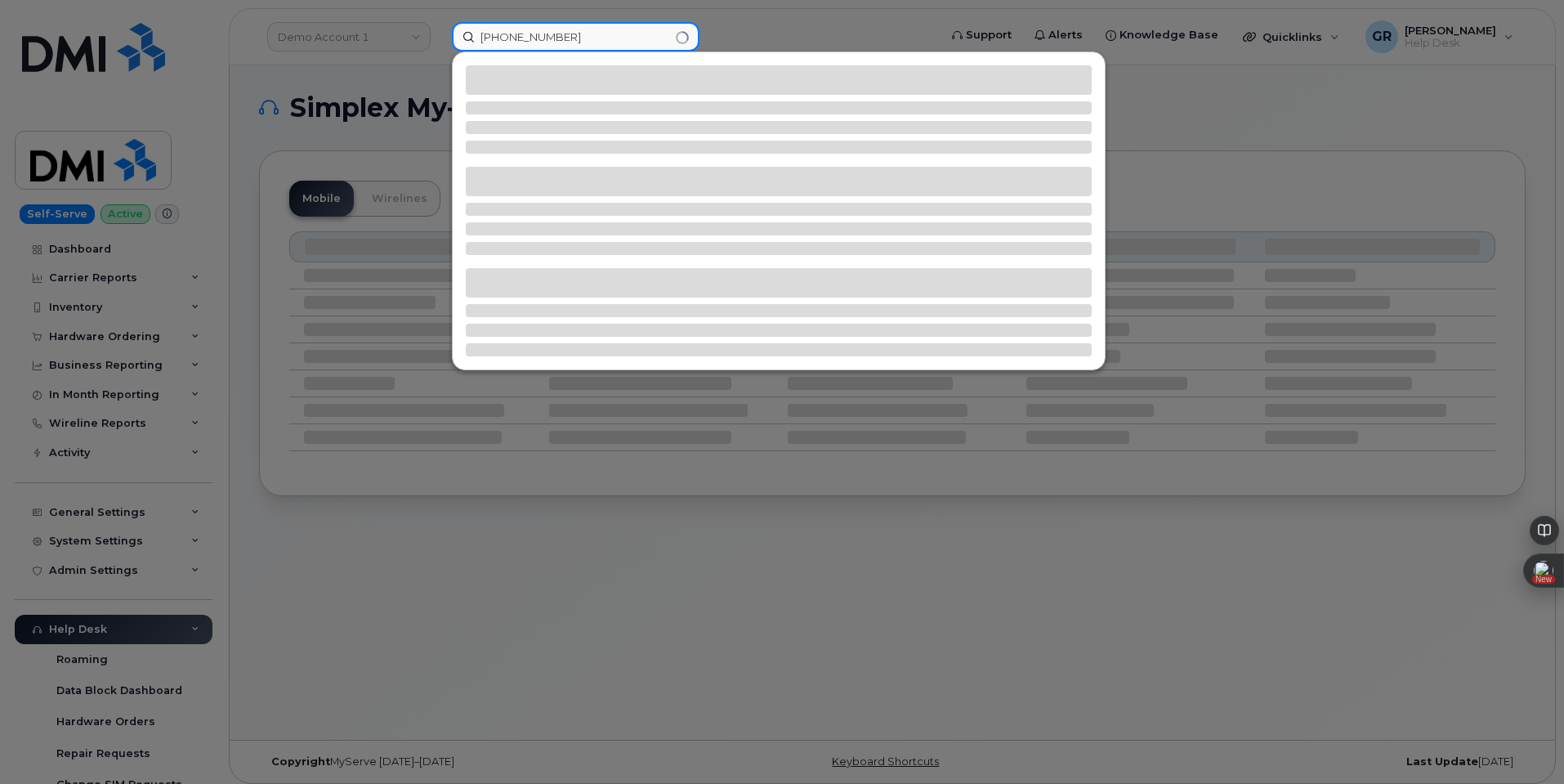
type input "864 748-9312"
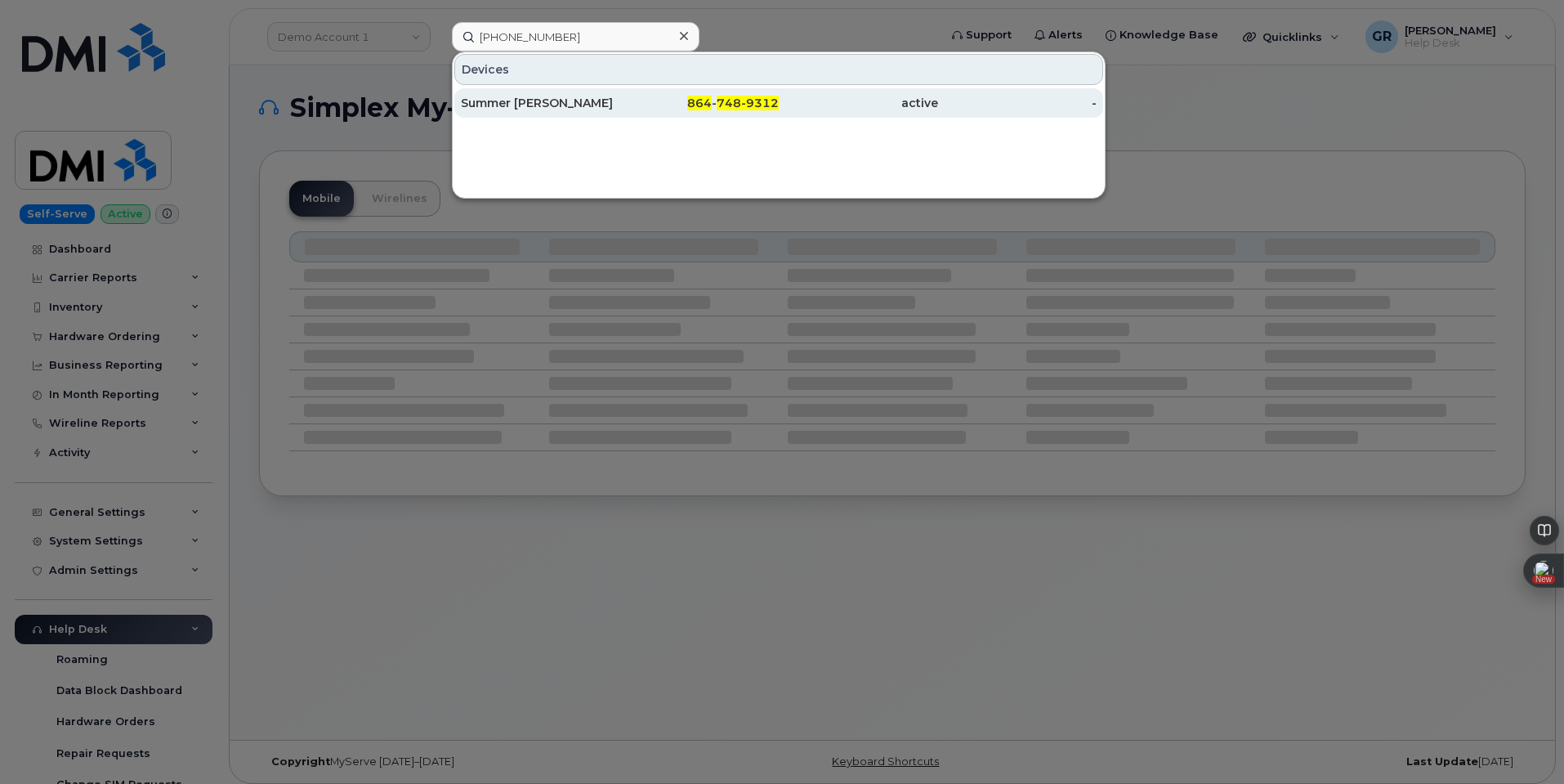
click at [739, 104] on span "748-9312" at bounding box center [748, 103] width 62 height 14
click at [698, 104] on span "864" at bounding box center [699, 103] width 24 height 14
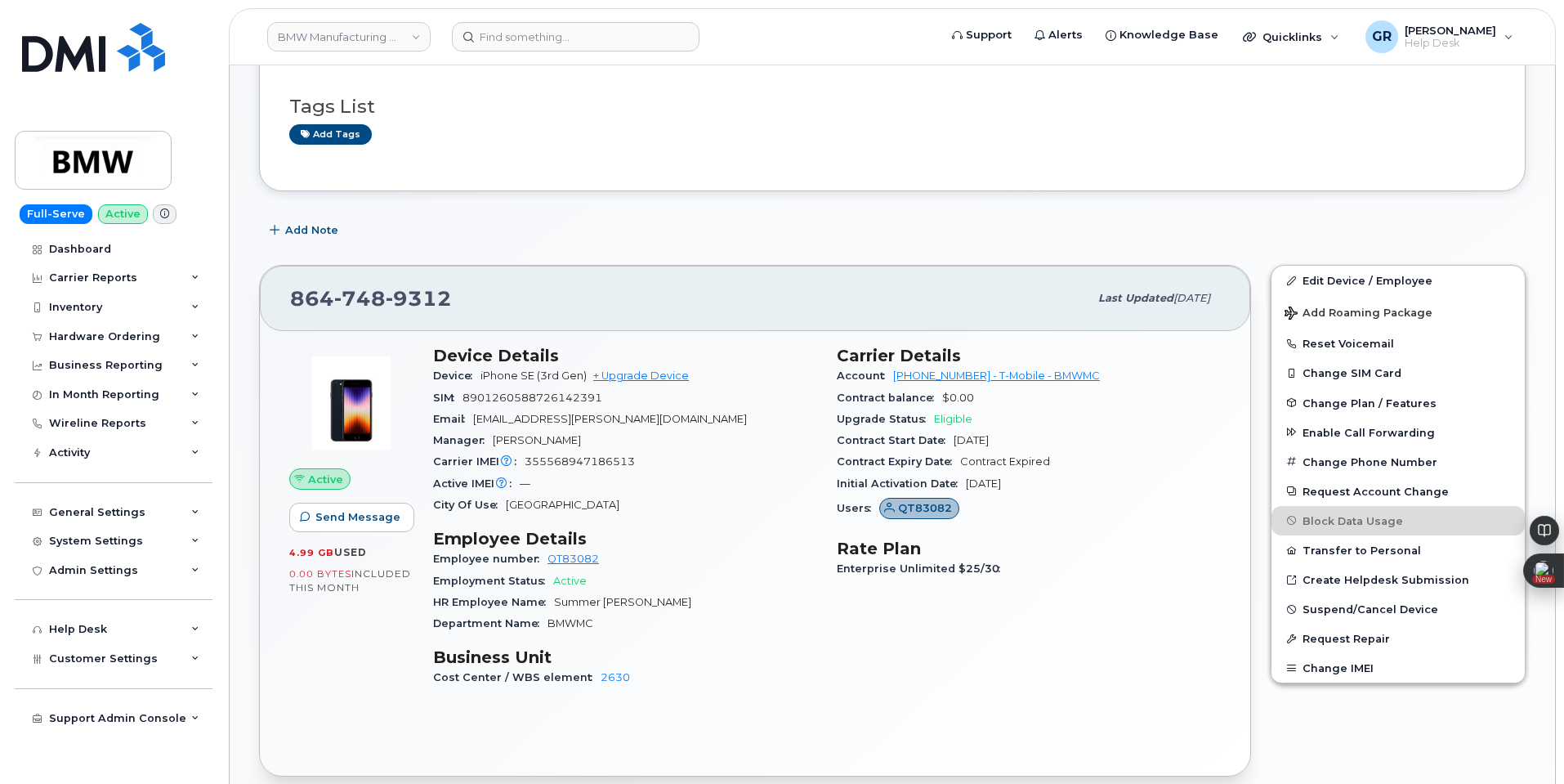
scroll to position [289, 0]
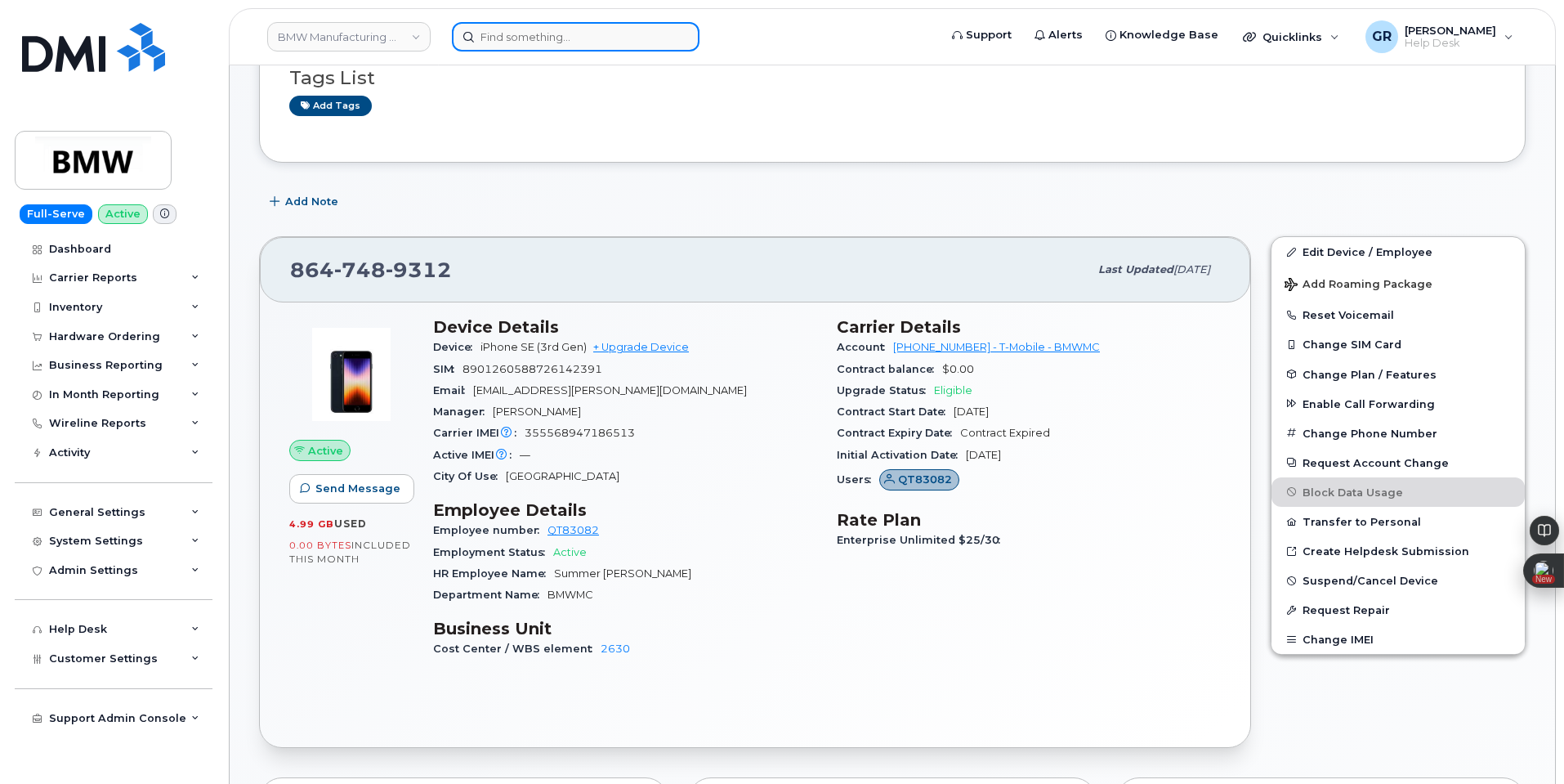
click at [524, 22] on div at bounding box center [690, 36] width 502 height 29
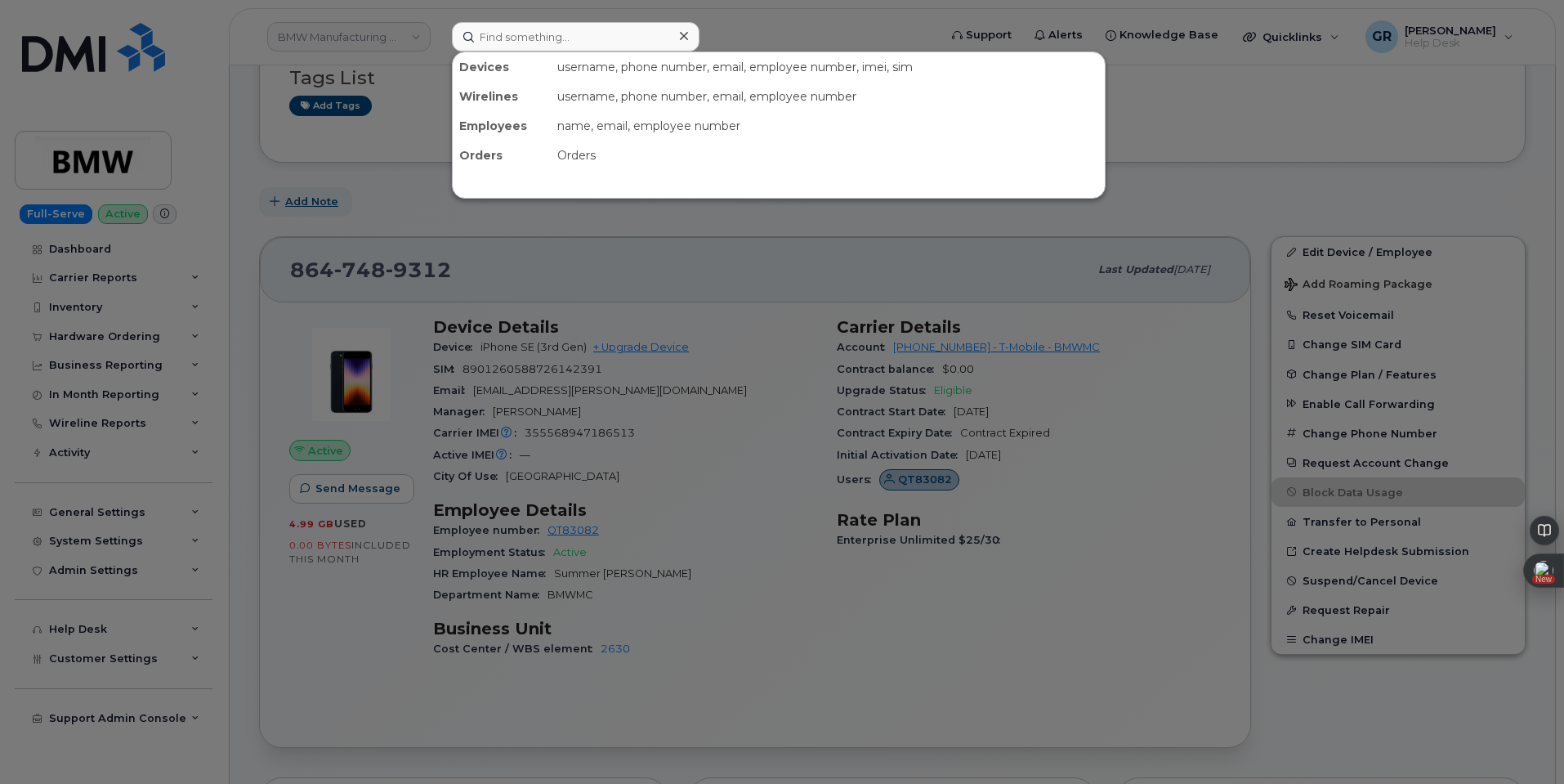
click at [302, 202] on div at bounding box center [782, 392] width 1564 height 784
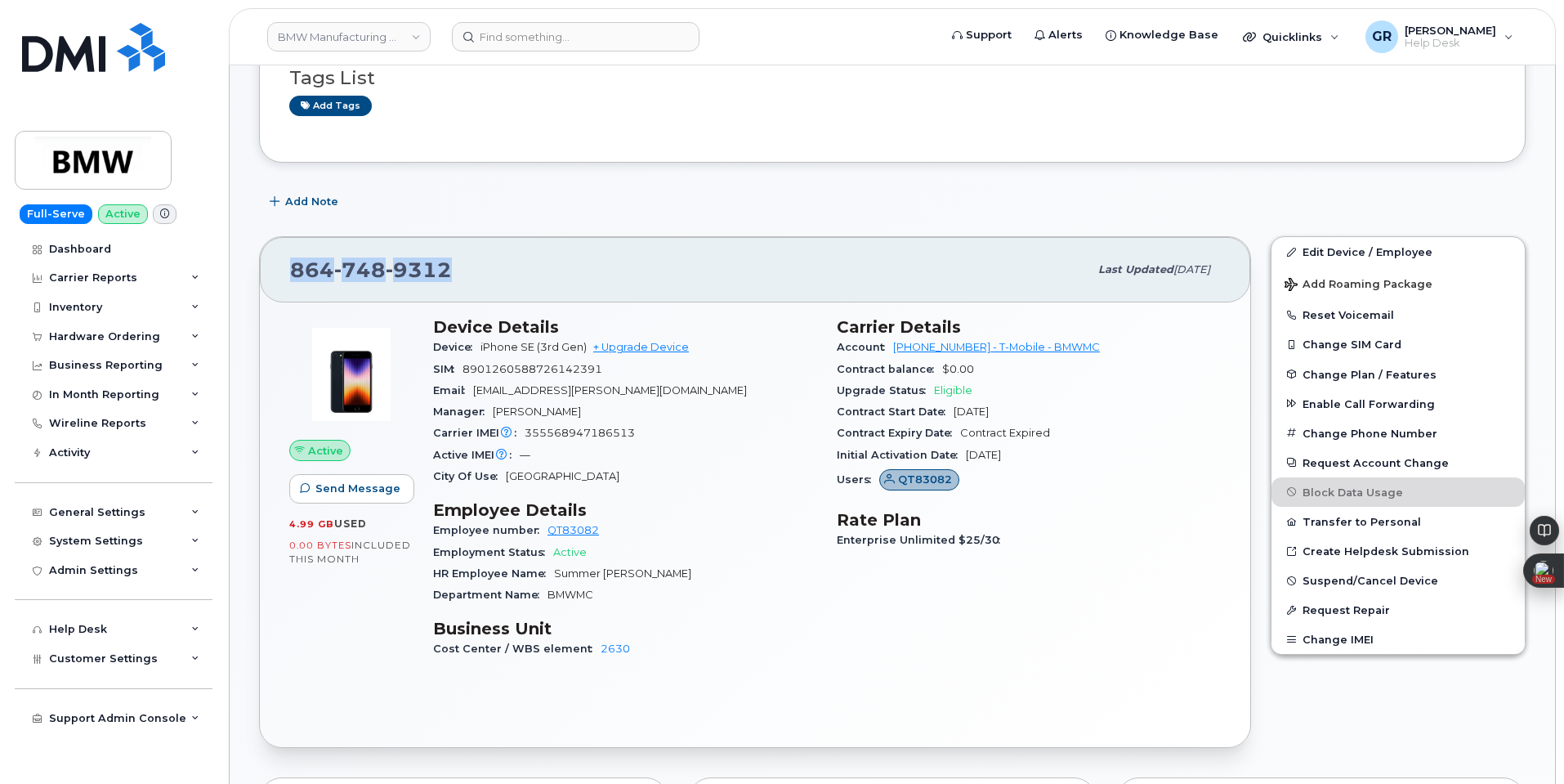
drag, startPoint x: 457, startPoint y: 256, endPoint x: 222, endPoint y: 269, distance: 235.4
copy span "864 748 9312"
click at [589, 429] on span "355568947186513" at bounding box center [579, 433] width 110 height 13
click at [594, 426] on div "Carrier IMEI Carrier IMEI is reported during the last billing cycle or change o…" at bounding box center [625, 433] width 384 height 21
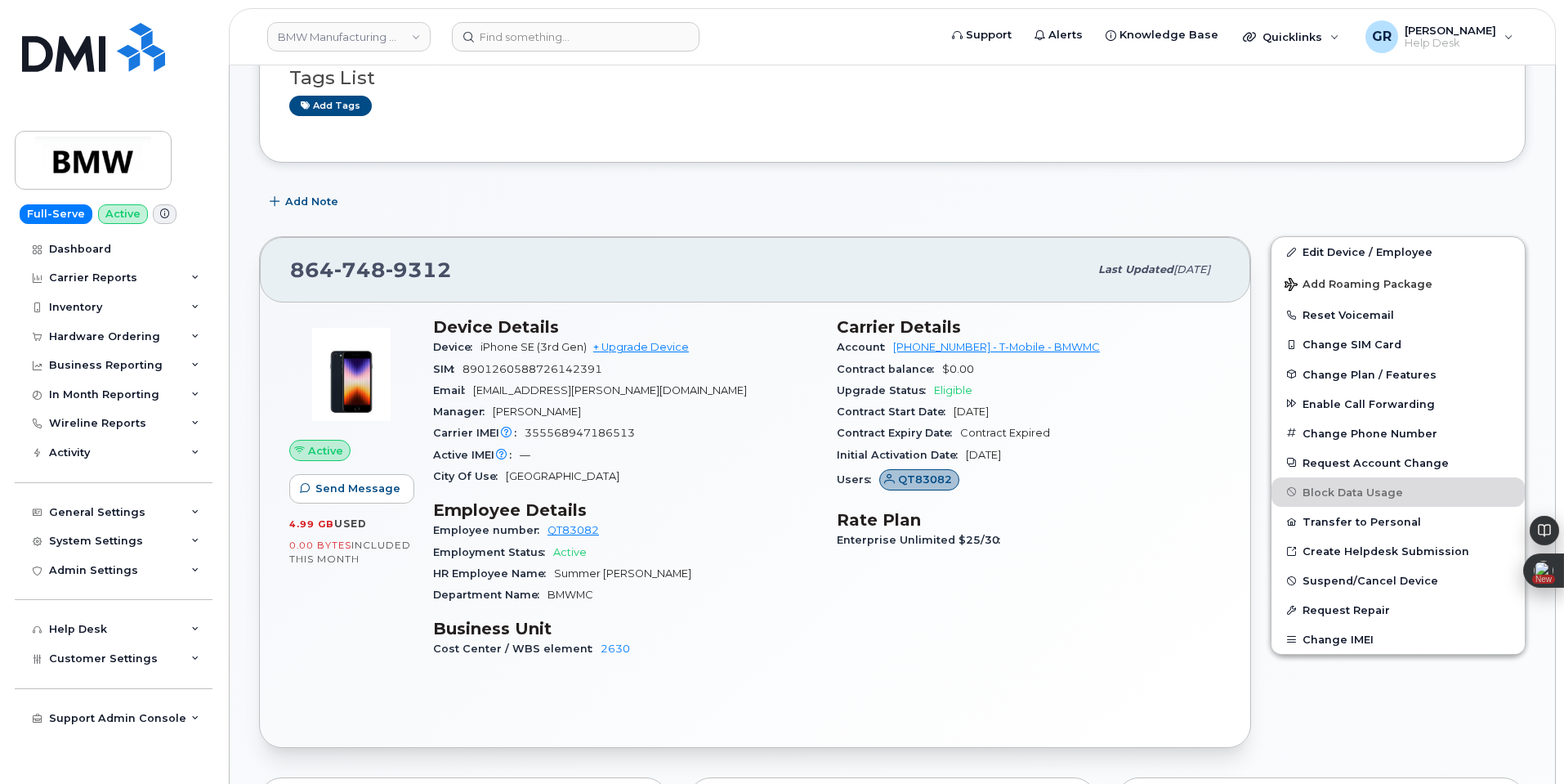
click at [601, 434] on span "355568947186513" at bounding box center [579, 433] width 110 height 13
copy span "355568947186513"
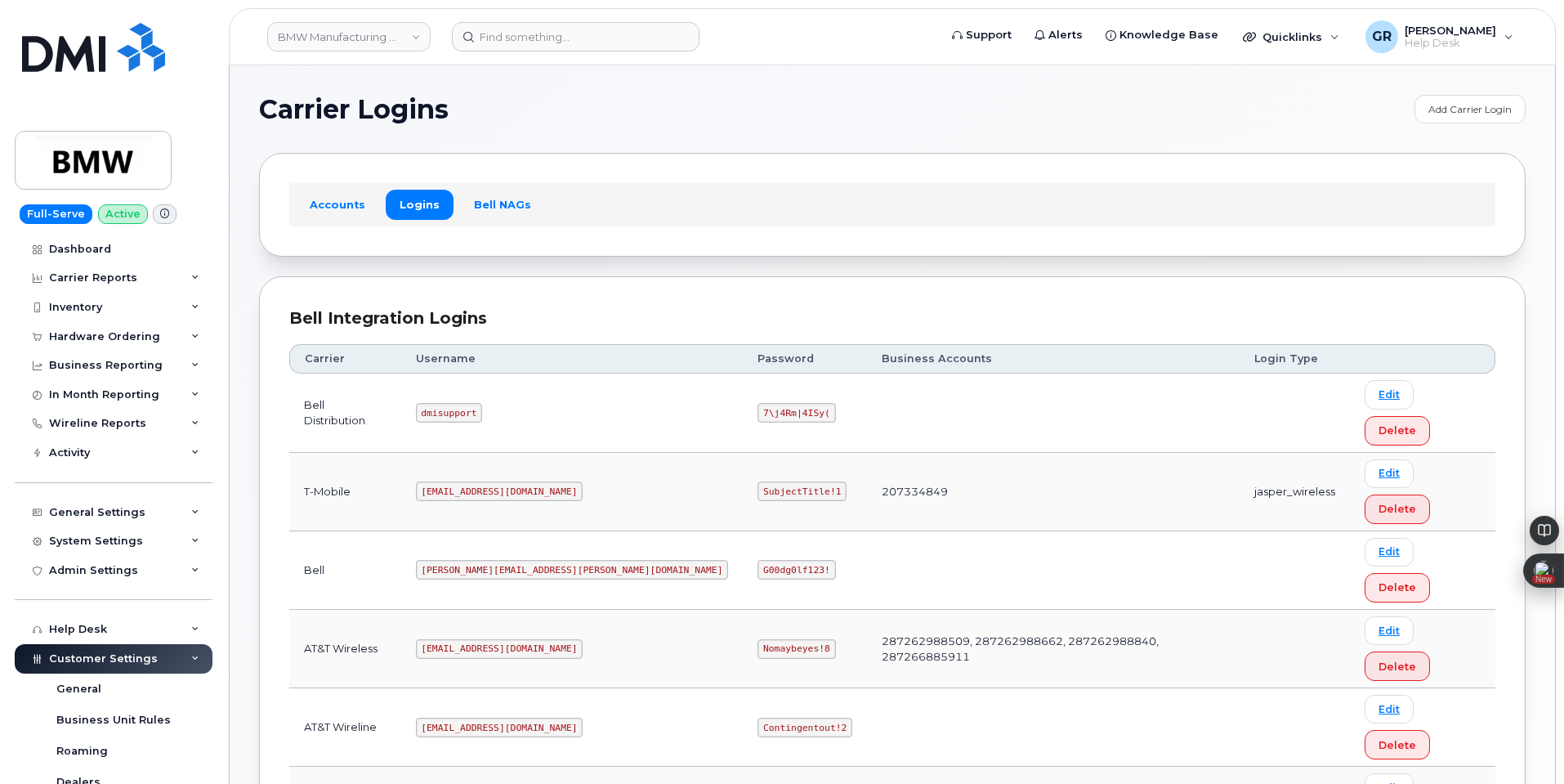
click at [758, 482] on code "SubjectTitle!1" at bounding box center [803, 491] width 89 height 19
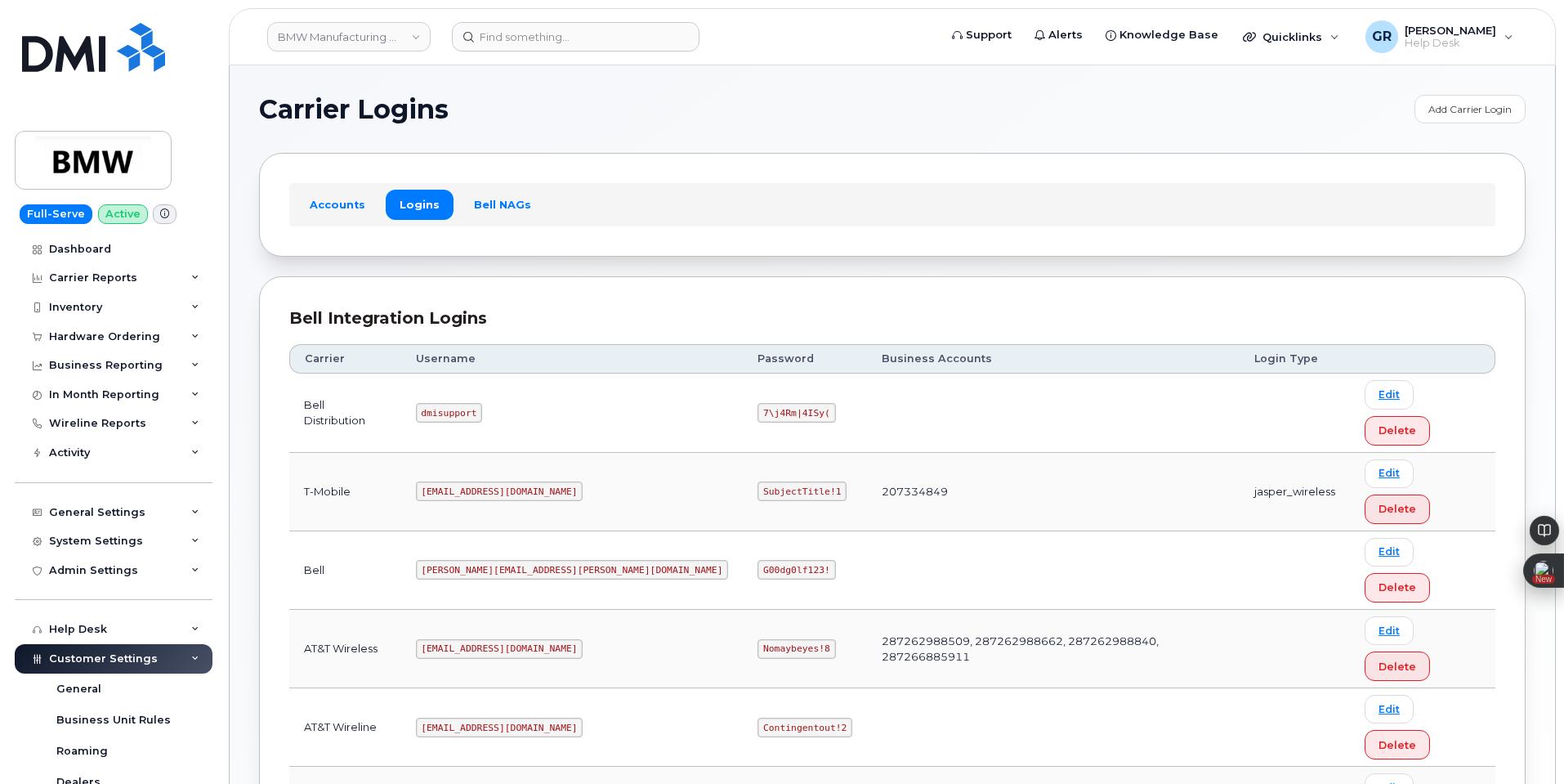
copy code "SubjectTitle!1"
